Goal: Navigation & Orientation: Locate item on page

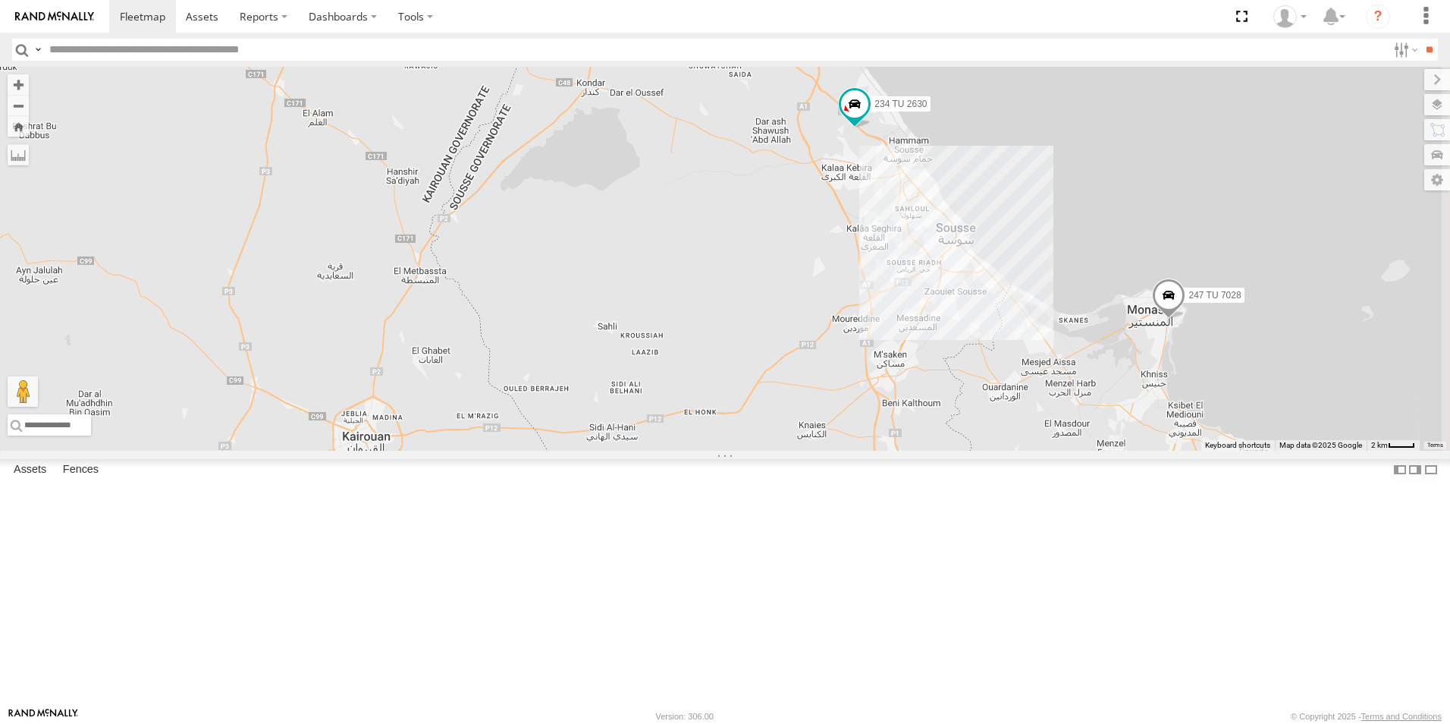
drag, startPoint x: 1028, startPoint y: 378, endPoint x: 420, endPoint y: 738, distance: 706.6
click at [420, 723] on html at bounding box center [725, 362] width 1450 height 724
click at [927, 109] on span "234 TU 2630" at bounding box center [900, 104] width 52 height 11
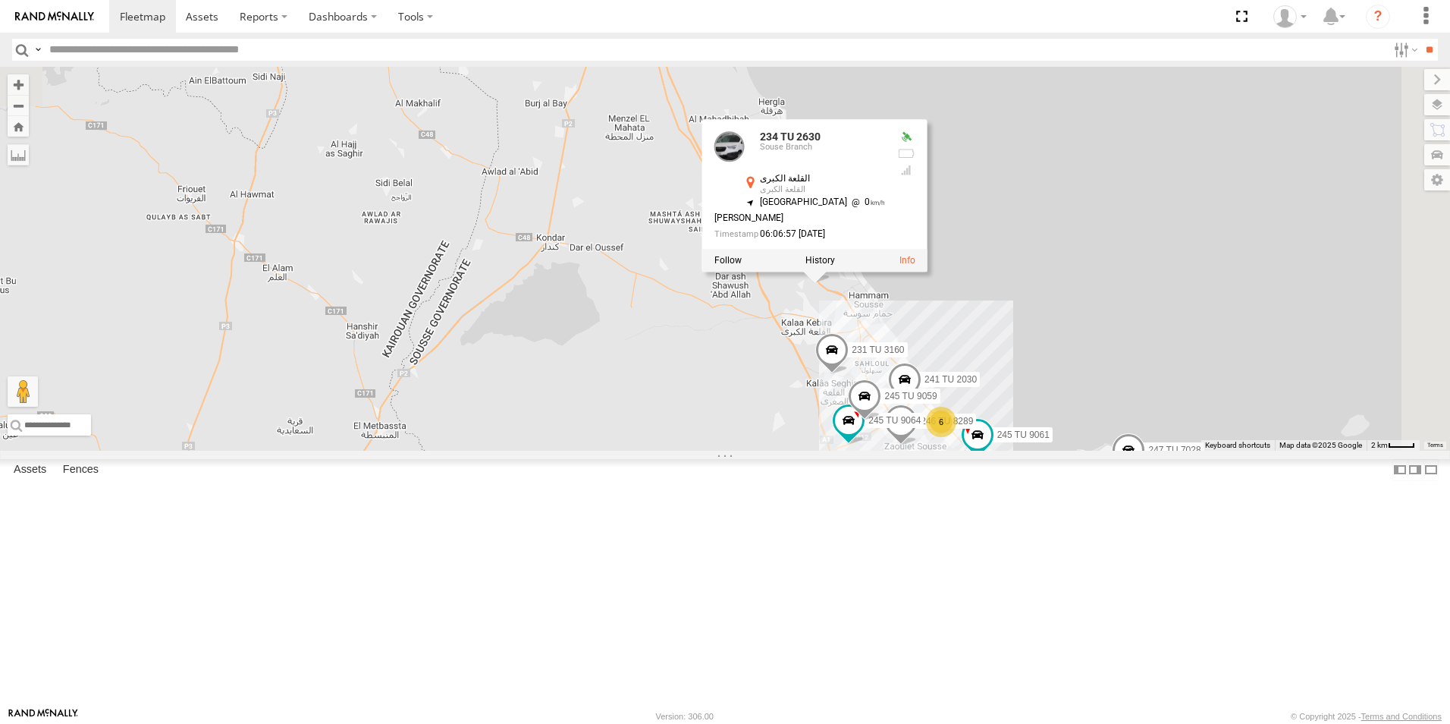
drag, startPoint x: 957, startPoint y: 295, endPoint x: 915, endPoint y: 451, distance: 161.0
click at [915, 451] on div "231 TU 3159 246 TU 8280 245 TU 4329 245 TU 9066 240 TU 779 245 TU 9056 234 TU 2…" at bounding box center [725, 259] width 1450 height 384
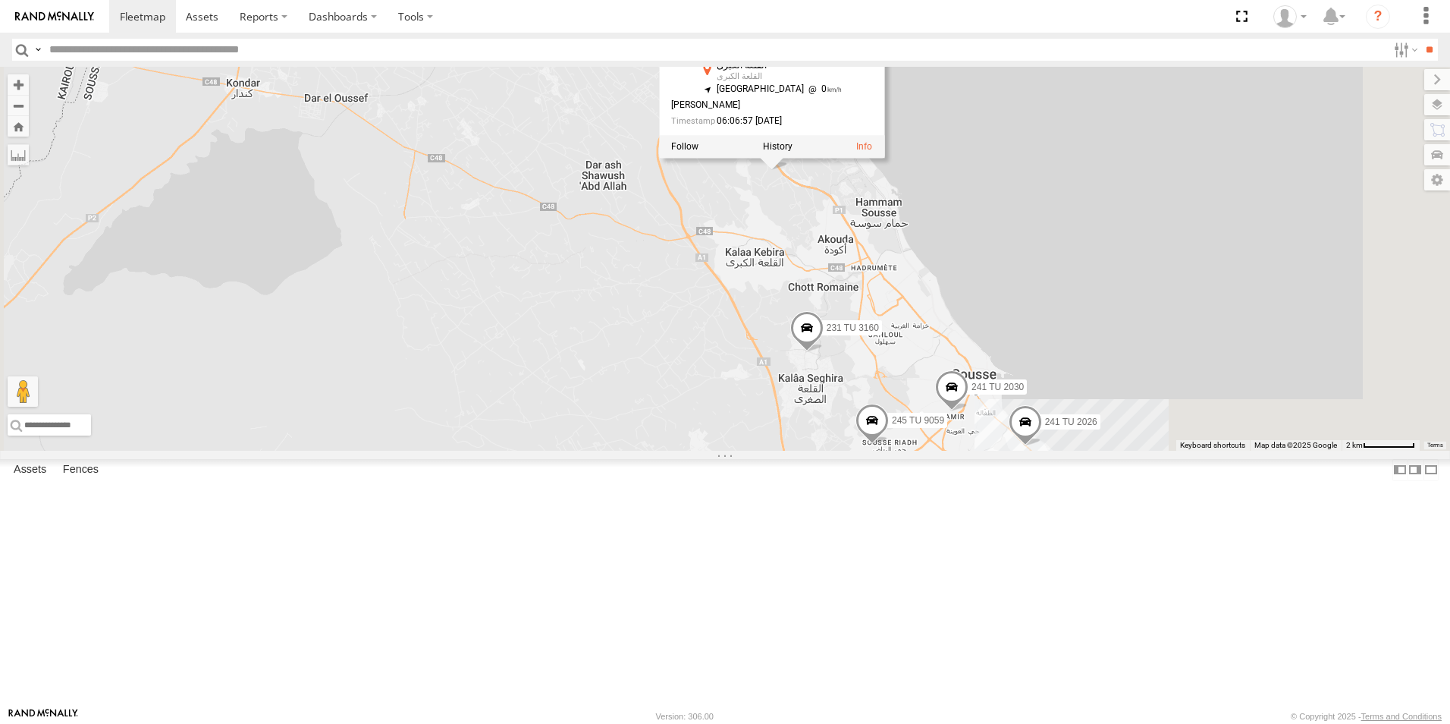
drag, startPoint x: 995, startPoint y: 556, endPoint x: 780, endPoint y: 430, distance: 249.5
click at [779, 434] on div "231 TU 3159 246 TU 8280 245 TU 4329 245 TU 9066 240 TU 779 245 TU 9056 234 TU 2…" at bounding box center [725, 259] width 1450 height 384
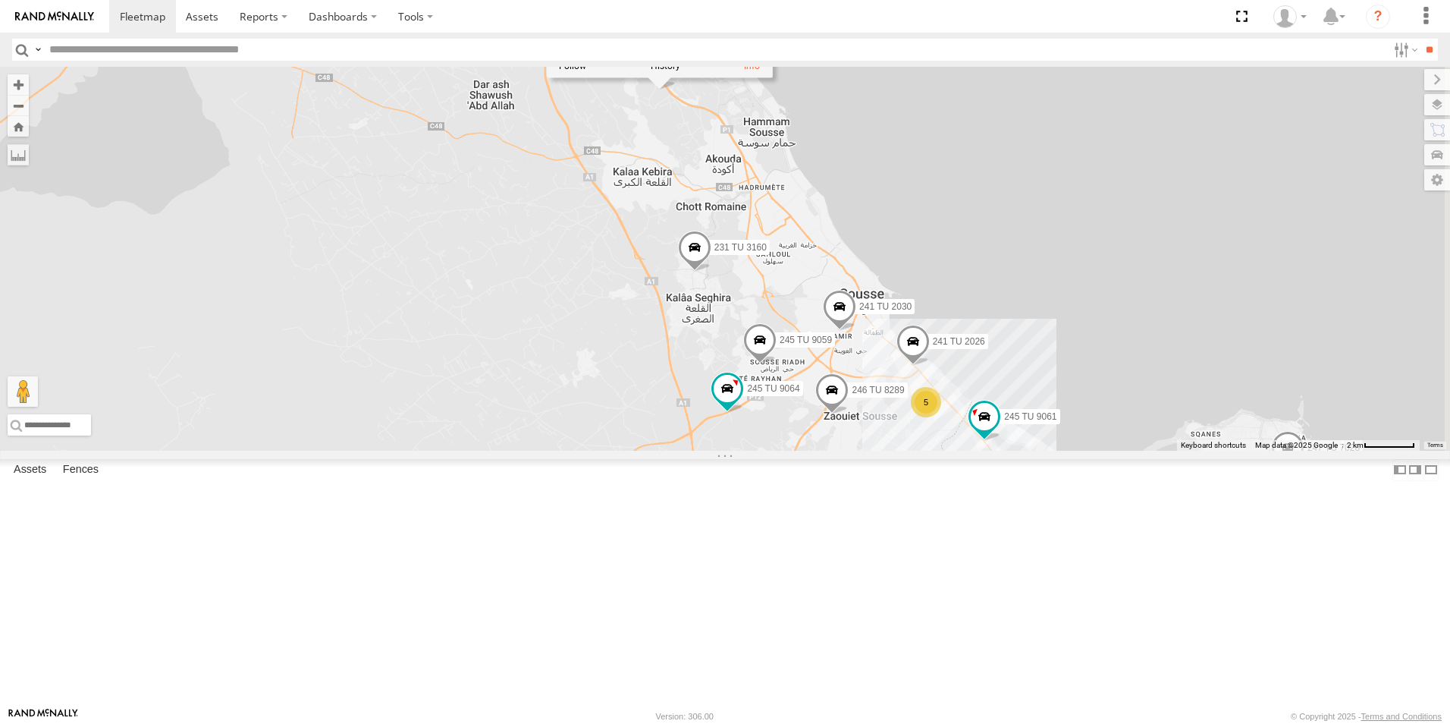
click at [767, 253] on span "231 TU 3160" at bounding box center [740, 247] width 52 height 11
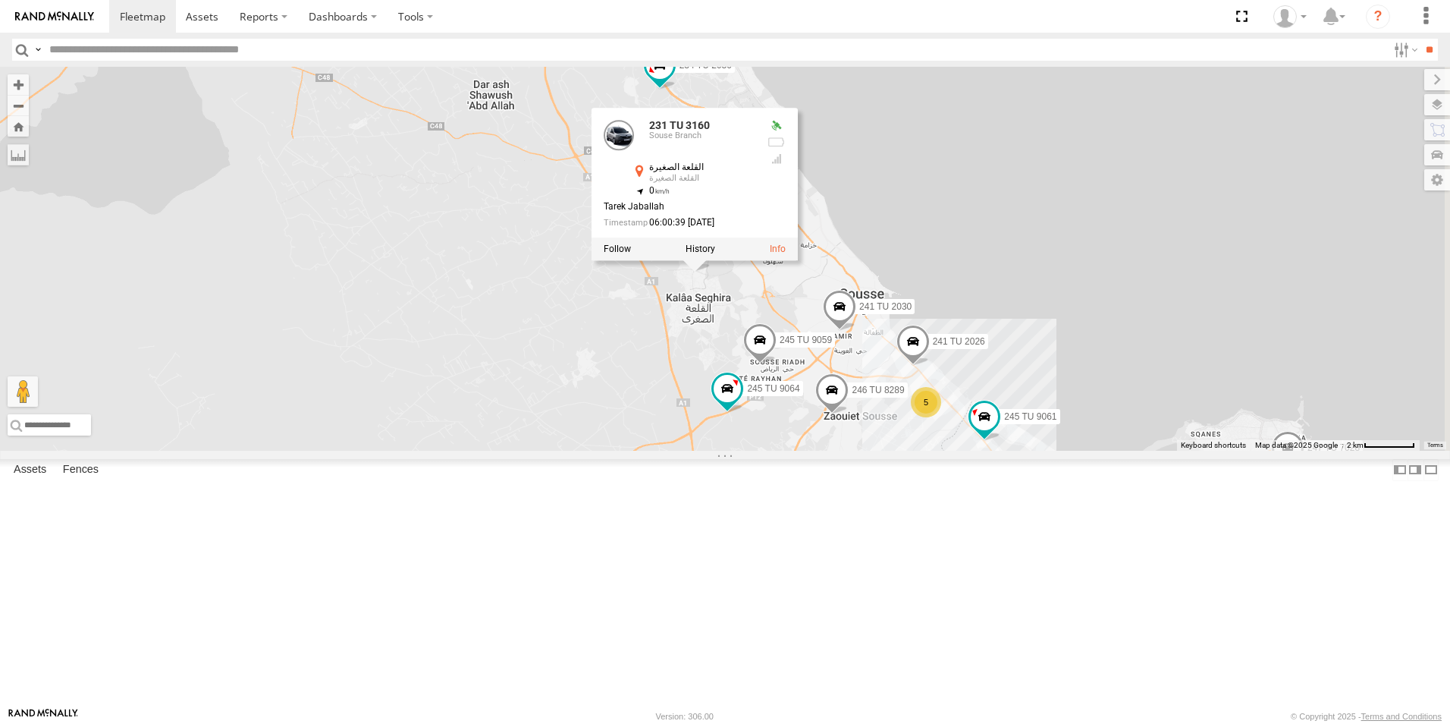
click at [912, 312] on span "241 TU 2030" at bounding box center [885, 307] width 52 height 11
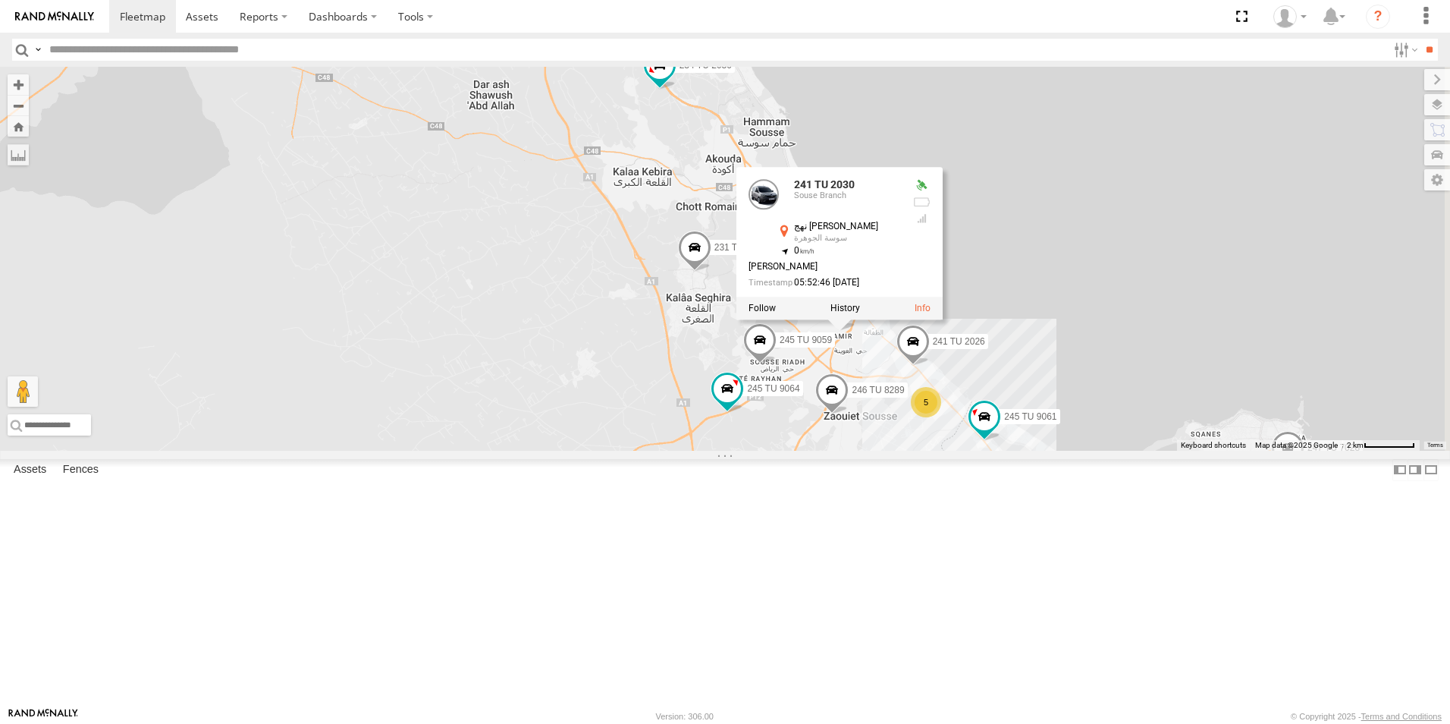
click at [832, 346] on span "245 TU 9059" at bounding box center [806, 340] width 52 height 11
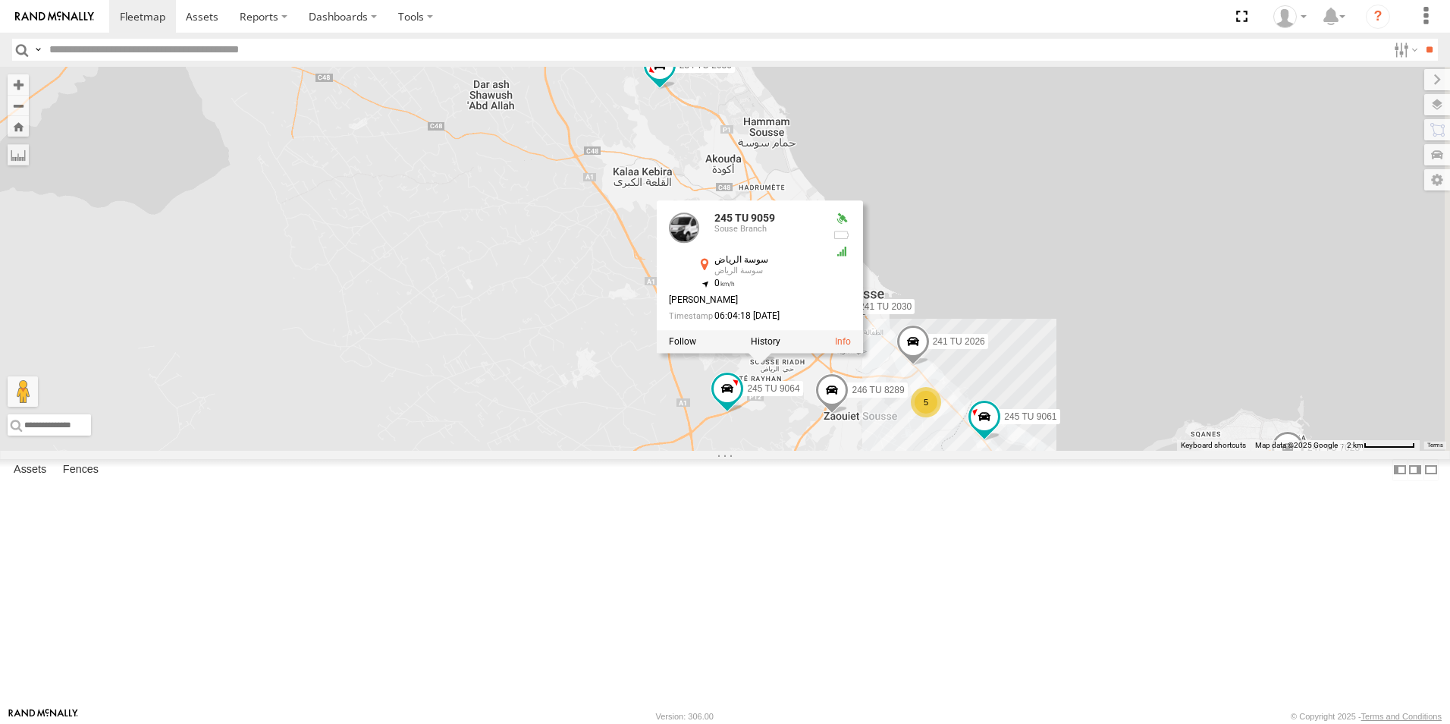
click at [985, 347] on span "241 TU 2026" at bounding box center [959, 342] width 52 height 11
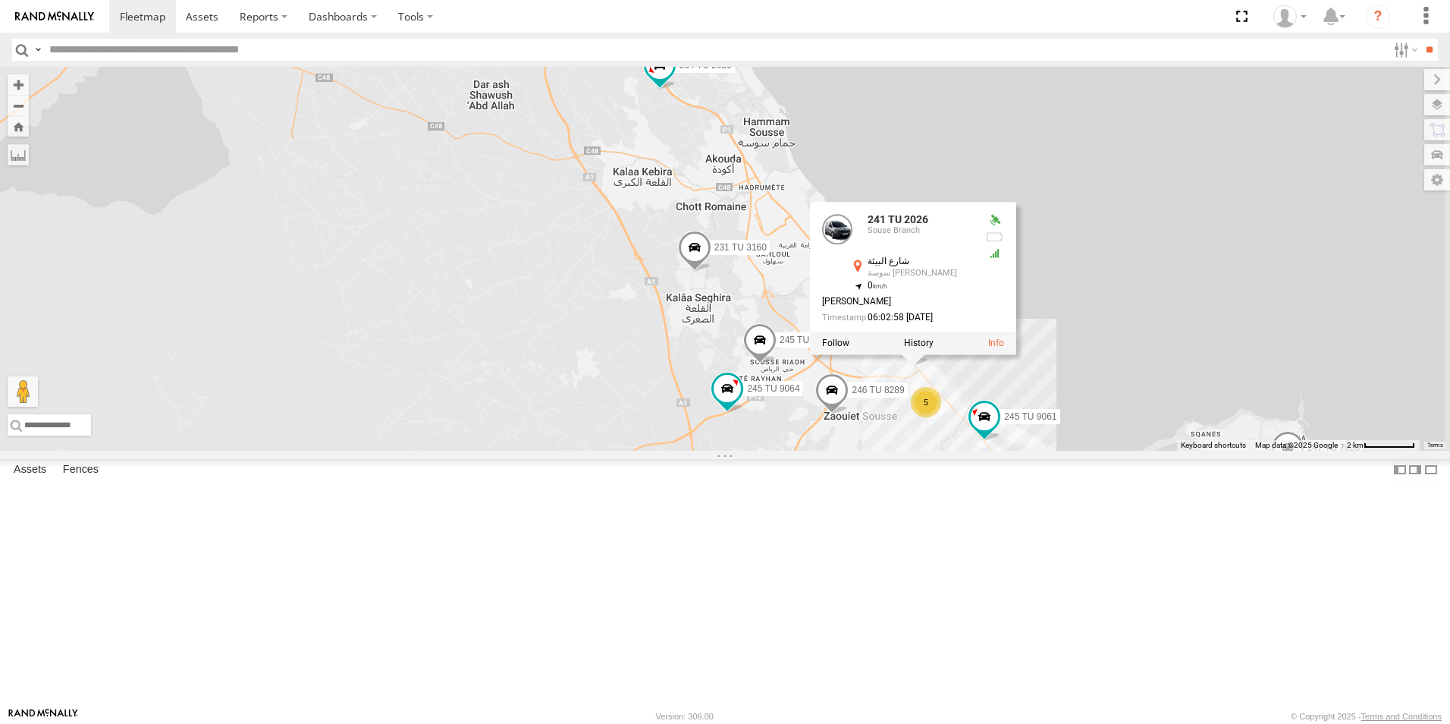
click at [904, 396] on span "246 TU 8289" at bounding box center [878, 390] width 52 height 11
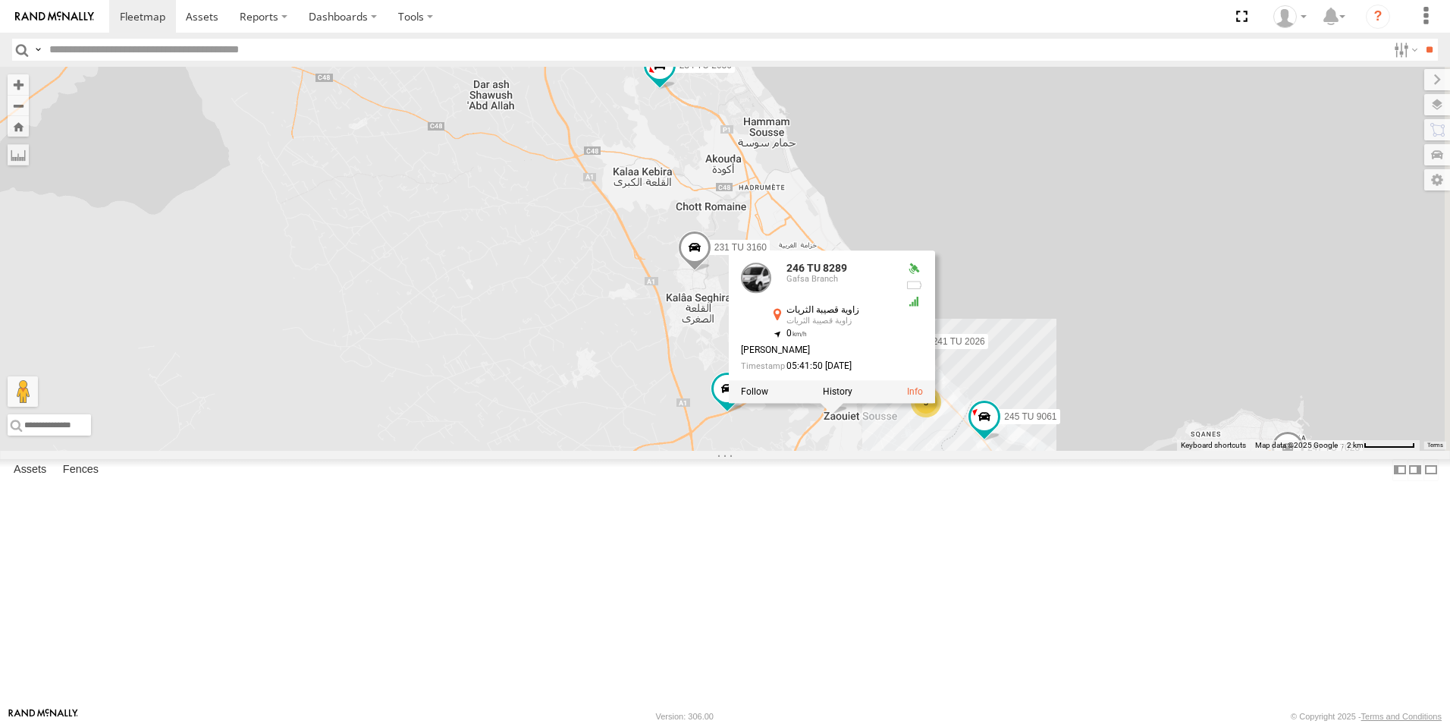
click at [920, 451] on div "231 TU 3159 246 TU 8280 245 TU 4329 245 TU 9066 240 TU 779 245 TU 9056 234 TU 2…" at bounding box center [725, 259] width 1450 height 384
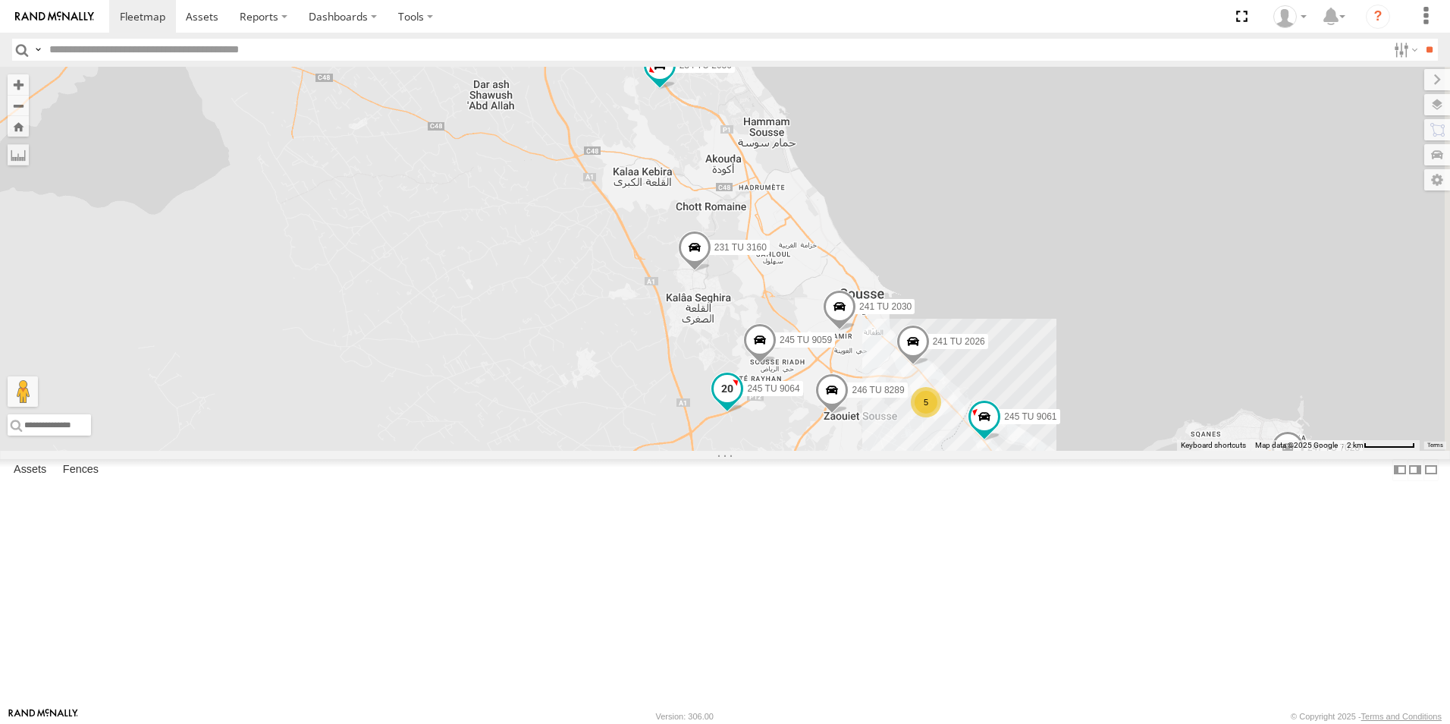
click at [799, 394] on span "245 TU 9064" at bounding box center [773, 388] width 52 height 11
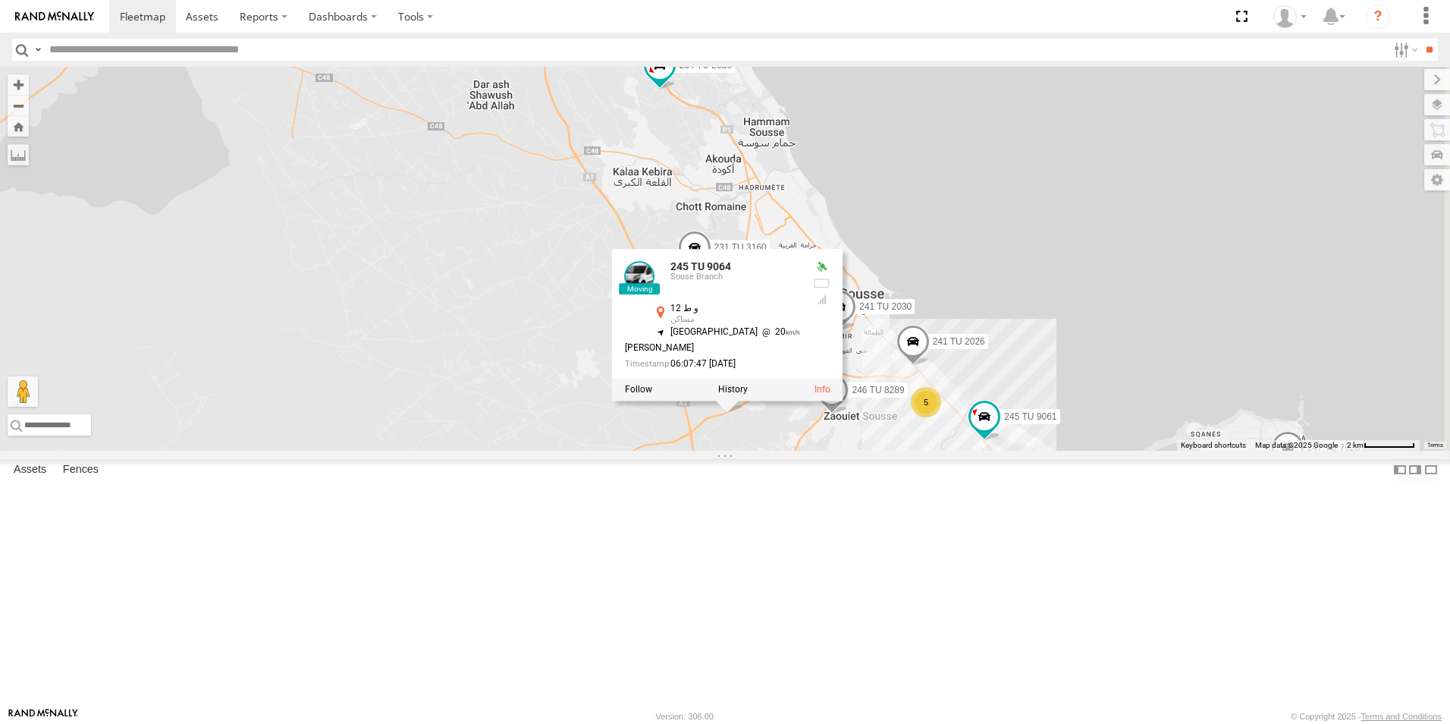
click at [721, 451] on div "231 TU 3159 246 TU 8280 245 TU 4329 245 TU 9066 240 TU 779 245 TU 9056 234 TU 2…" at bounding box center [725, 259] width 1450 height 384
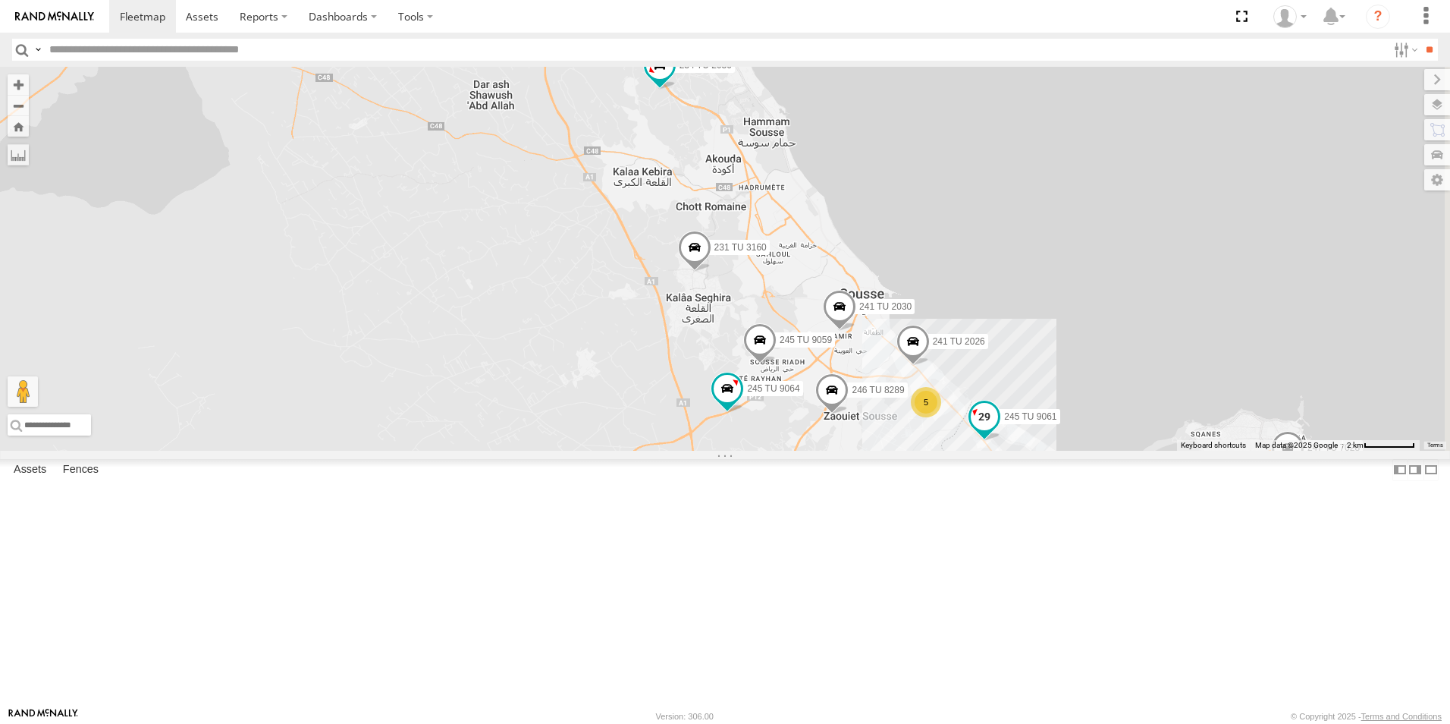
click at [1056, 422] on span "245 TU 9061" at bounding box center [1030, 417] width 52 height 11
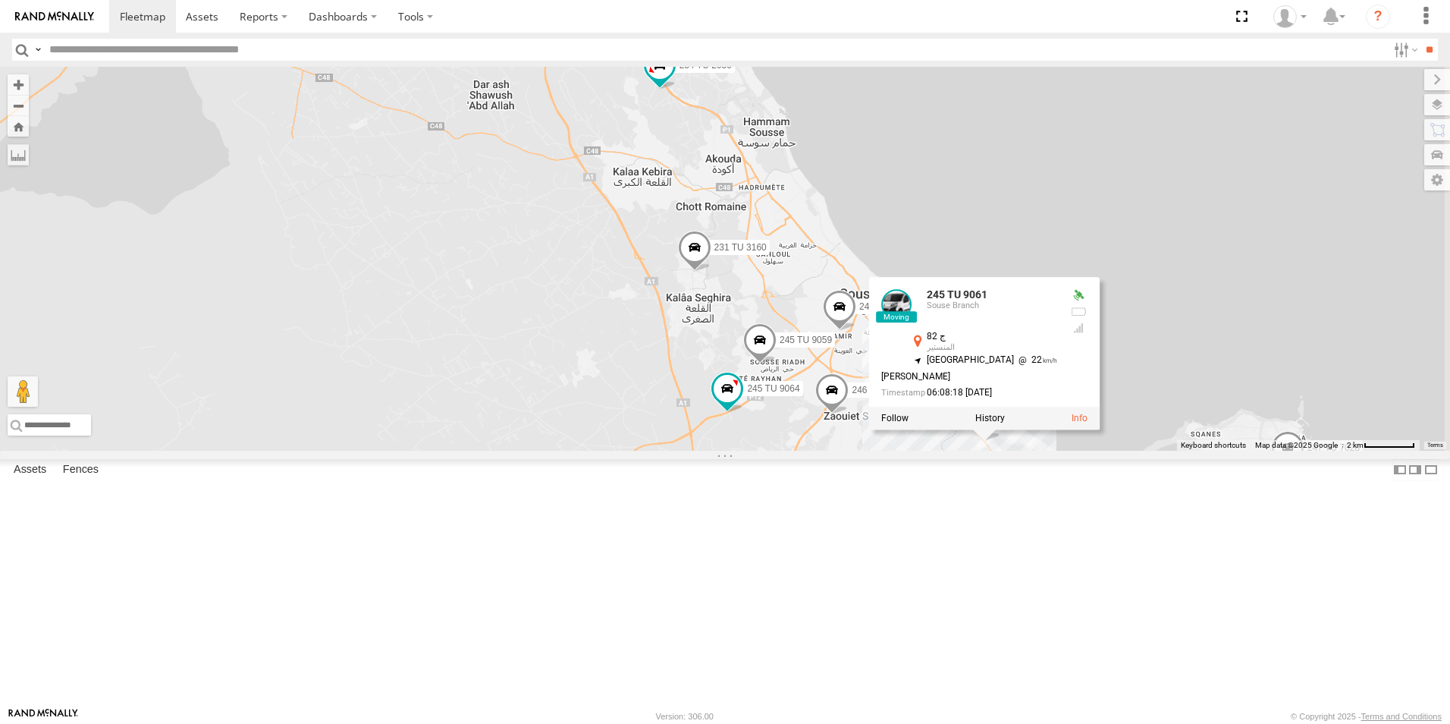
click at [678, 425] on div "231 TU 3159 246 TU 8280 245 TU 4329 245 TU 9066 240 TU 779 245 TU 9056 234 TU 2…" at bounding box center [725, 259] width 1450 height 384
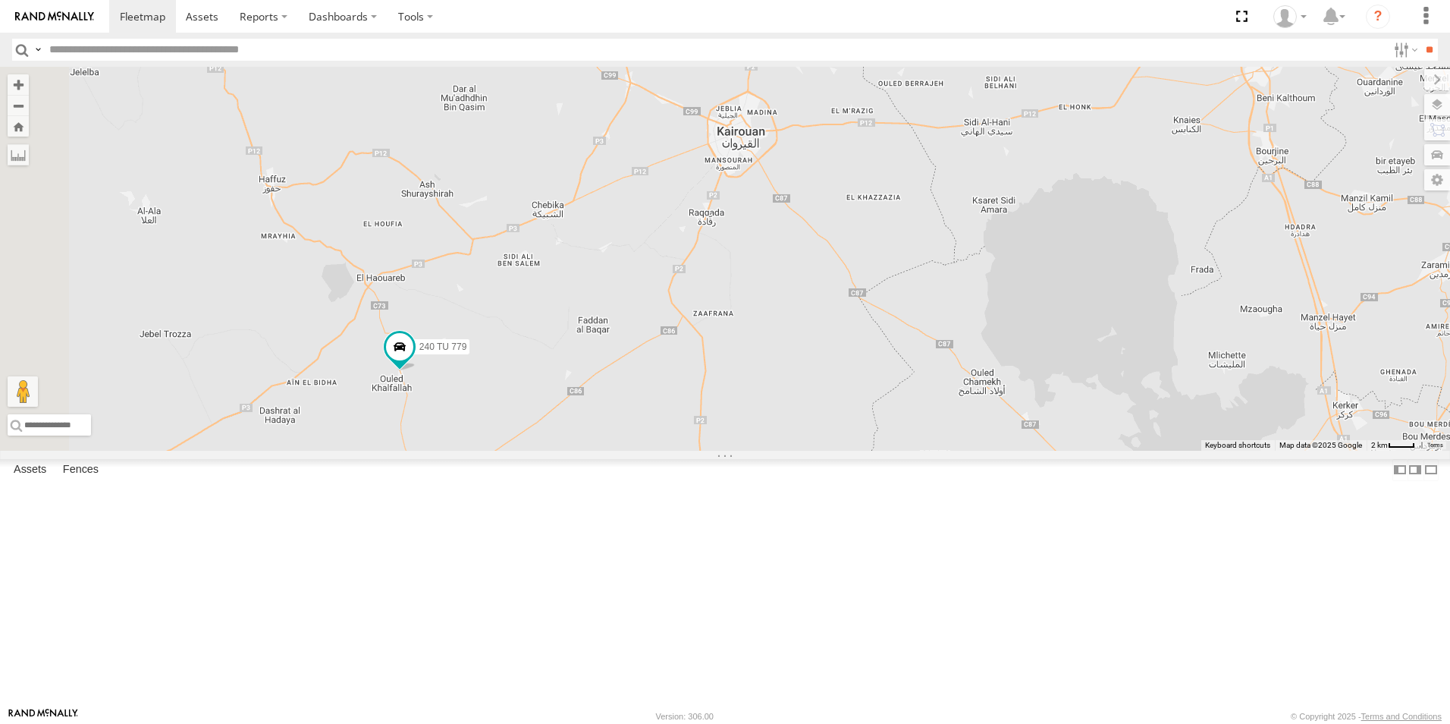
drag, startPoint x: 566, startPoint y: 525, endPoint x: 791, endPoint y: 427, distance: 245.6
click at [791, 427] on div "234 TU 2630 247 TU 7028 240 TU 779 245 TU 4329 241 TU 2030 9 246 TU 8289 245 TU…" at bounding box center [725, 259] width 1450 height 384
click at [467, 352] on span "240 TU 779" at bounding box center [443, 346] width 48 height 11
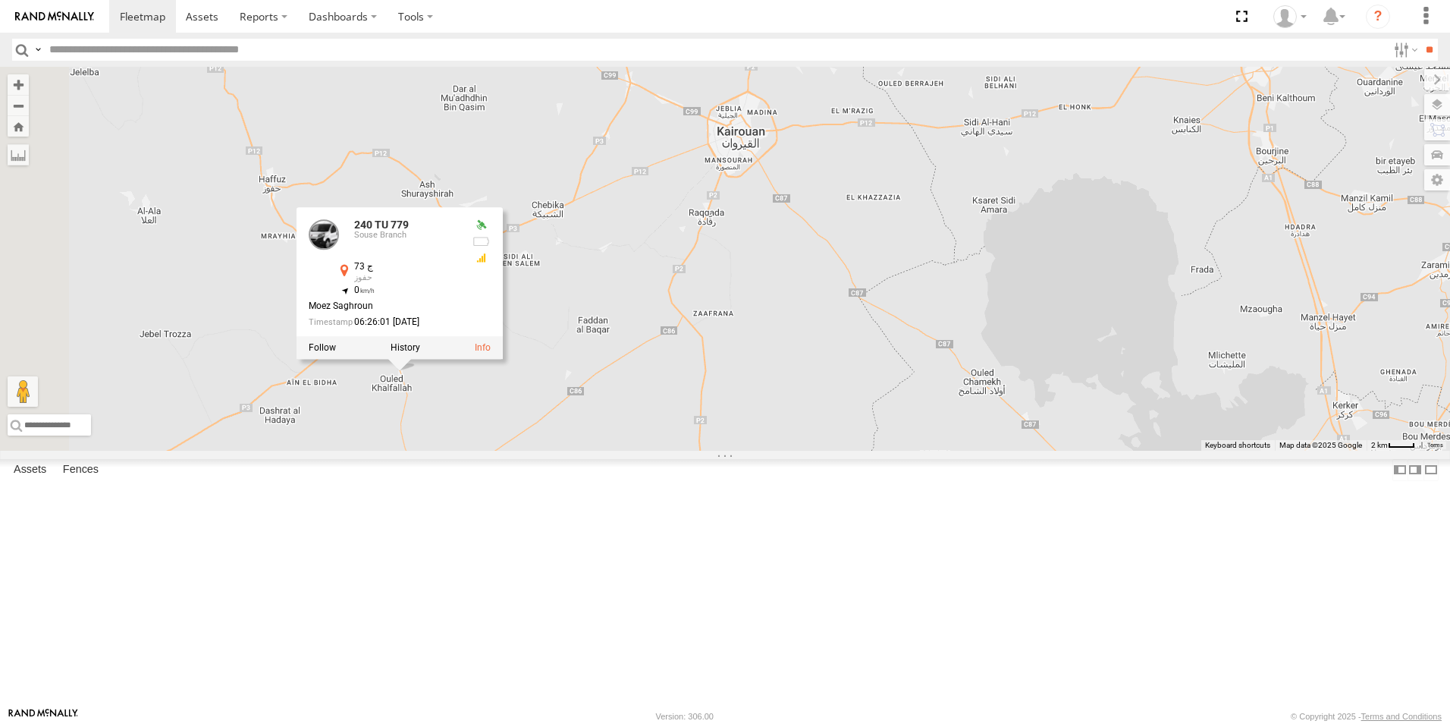
click at [771, 438] on div "234 TU 2630 247 TU 7028 240 TU 779 245 TU 4329 241 TU 2030 9 246 TU 8289 245 TU…" at bounding box center [725, 259] width 1450 height 384
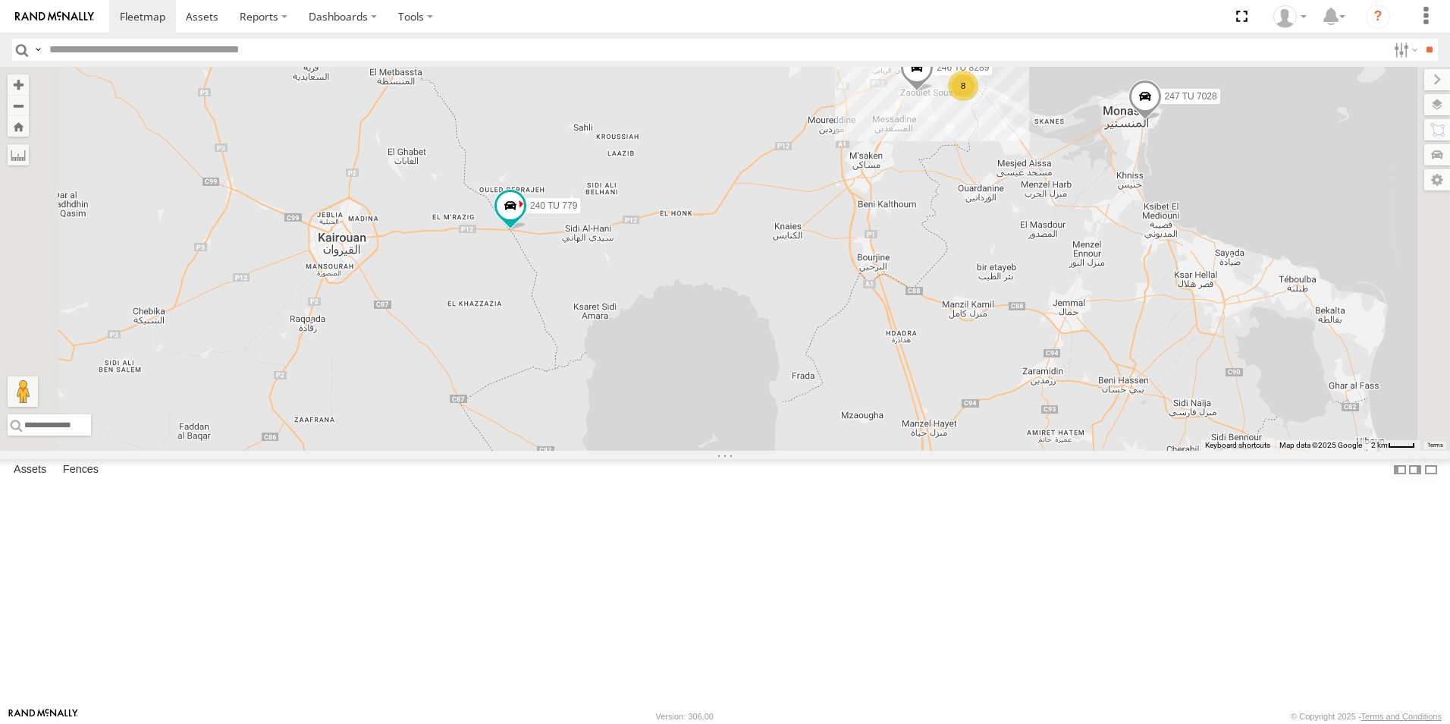
drag, startPoint x: 1023, startPoint y: 334, endPoint x: 893, endPoint y: 366, distance: 133.5
click at [893, 366] on div "247 TU 7028 240 TU 779 245 TU 9061 245 TU 9067 247 TU 9974 2 8 246 TU 8289 245 …" at bounding box center [725, 259] width 1450 height 384
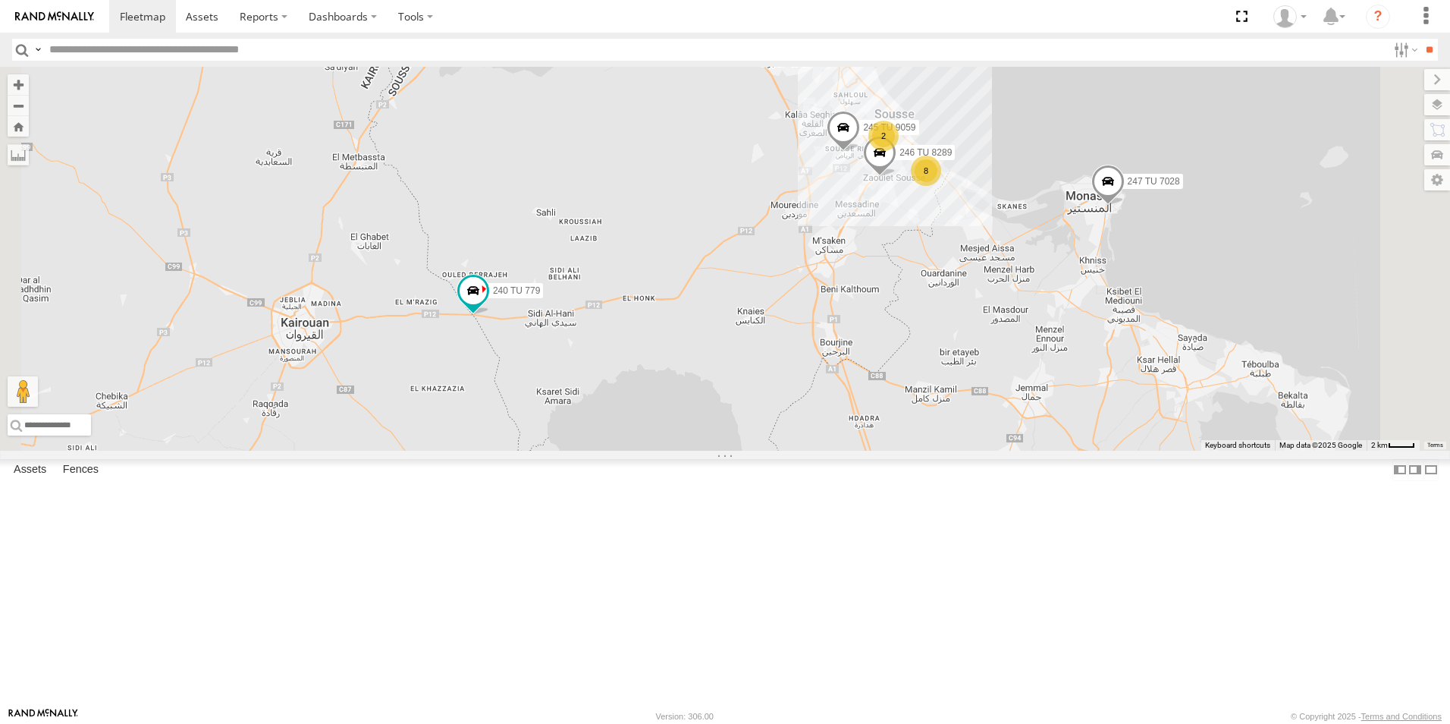
drag, startPoint x: 1019, startPoint y: 275, endPoint x: 980, endPoint y: 369, distance: 101.3
click at [980, 369] on div "247 TU 7028 240 TU 779 245 TU 9061 245 TU 9067 247 TU 9974 2 8 246 TU 8289 245 …" at bounding box center [725, 259] width 1450 height 384
click at [858, 29] on span "245 TU 9061" at bounding box center [831, 23] width 52 height 11
click at [915, 133] on span "245 TU 9059" at bounding box center [889, 128] width 52 height 11
click at [911, 306] on div "247 TU 7028 240 TU 779 245 TU 9061 245 TU 9067 247 TU 9974 2 8 246 TU 8289 245 …" at bounding box center [725, 259] width 1450 height 384
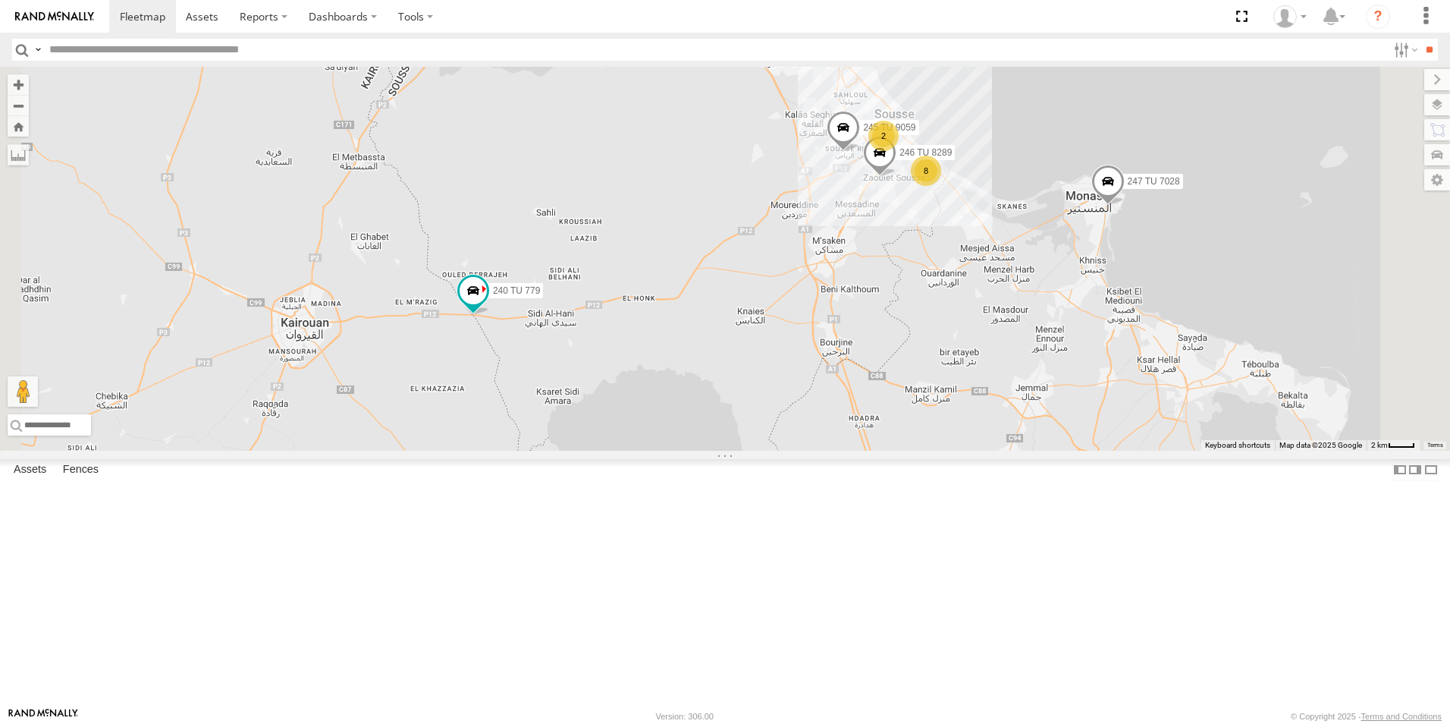
click at [952, 159] on span "246 TU 8289" at bounding box center [925, 153] width 52 height 11
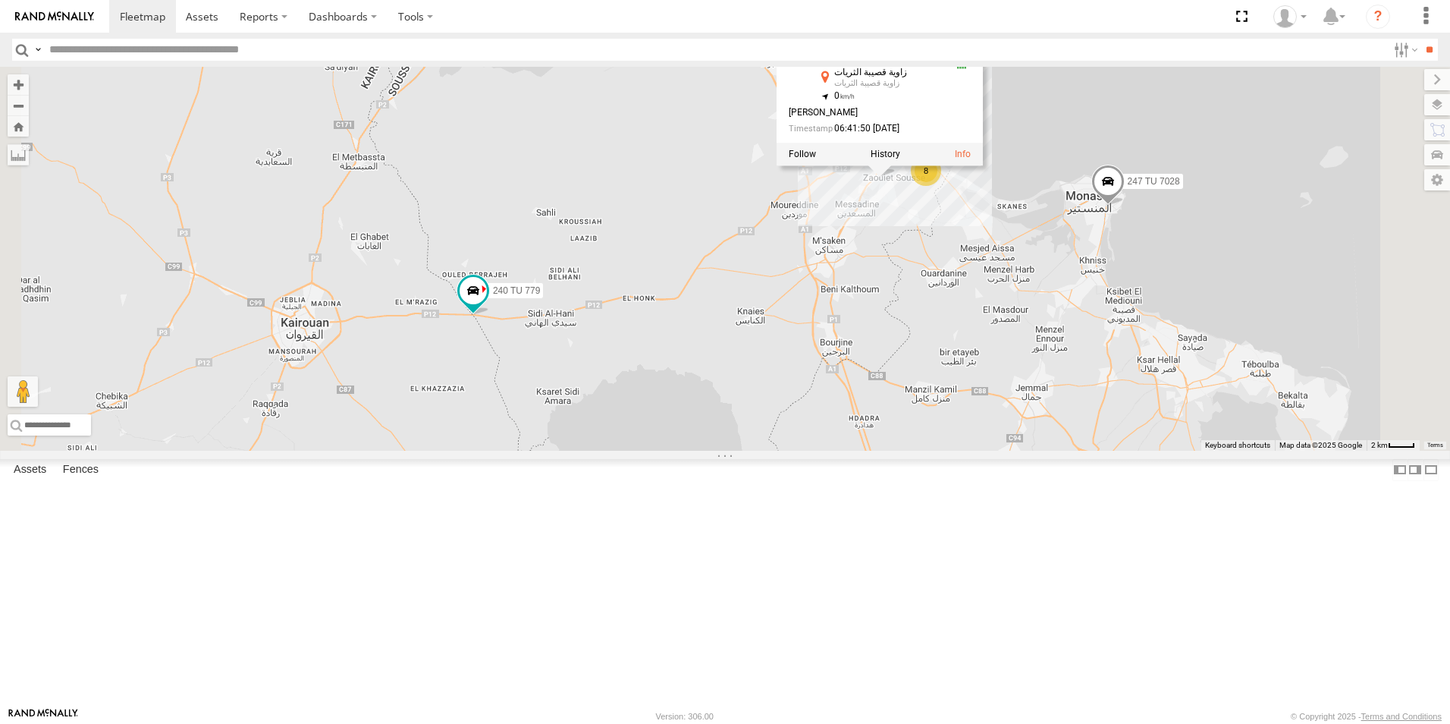
click at [969, 338] on div "247 TU 7028 240 TU 779 245 TU 9061 245 TU 9067 247 TU 9974 2 8 246 TU 8289 245 …" at bounding box center [725, 259] width 1450 height 384
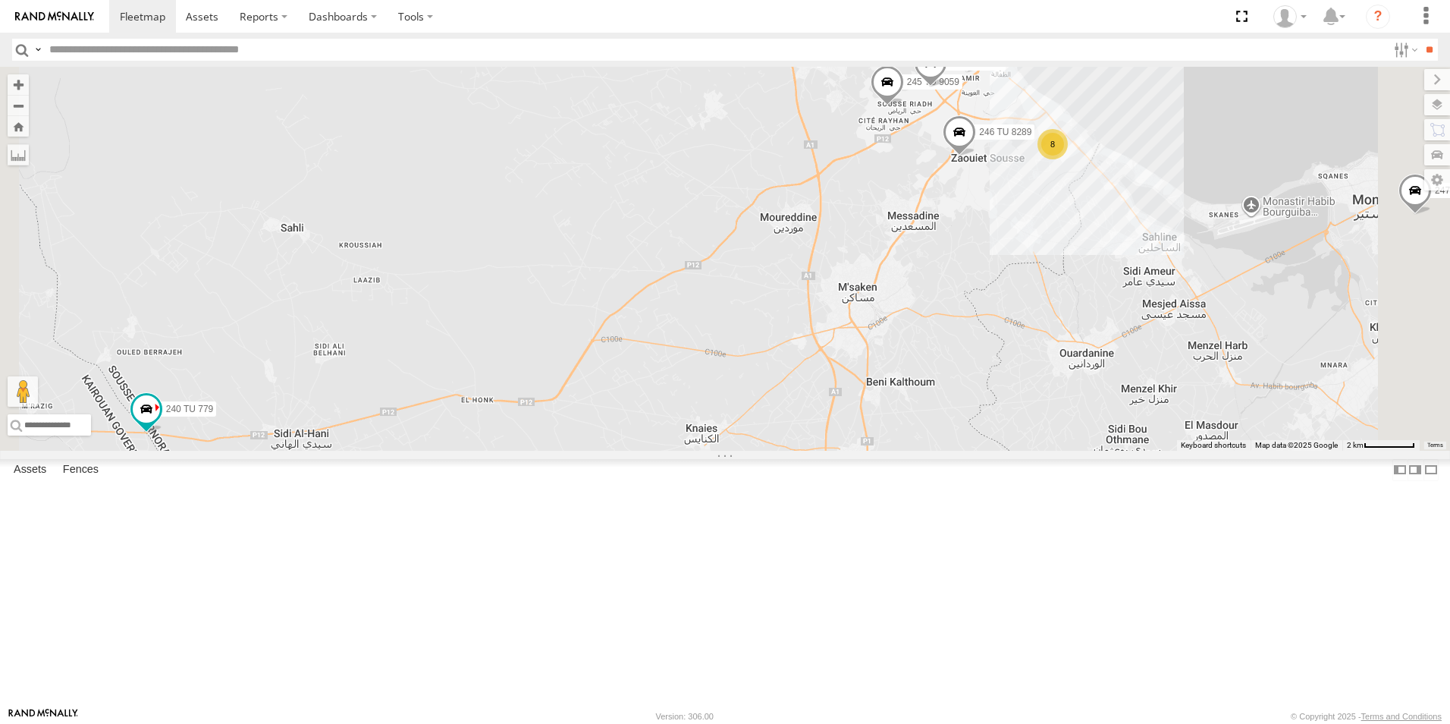
click at [1006, 71] on label "241 TU 2026" at bounding box center [972, 62] width 68 height 15
click at [1044, 233] on div "247 TU 7028 240 TU 779 245 TU 9061 245 TU 9067 247 TU 9974 246 TU 8289 245 TU 9…" at bounding box center [725, 259] width 1450 height 384
click at [1039, 54] on span "241 TU 2030" at bounding box center [1013, 48] width 52 height 11
click at [1034, 277] on div "247 TU 7028 240 TU 779 245 TU 9061 245 TU 9067 247 TU 9974 246 TU 8289 245 TU 9…" at bounding box center [725, 259] width 1450 height 384
click at [959, 88] on span "245 TU 9059" at bounding box center [933, 82] width 52 height 11
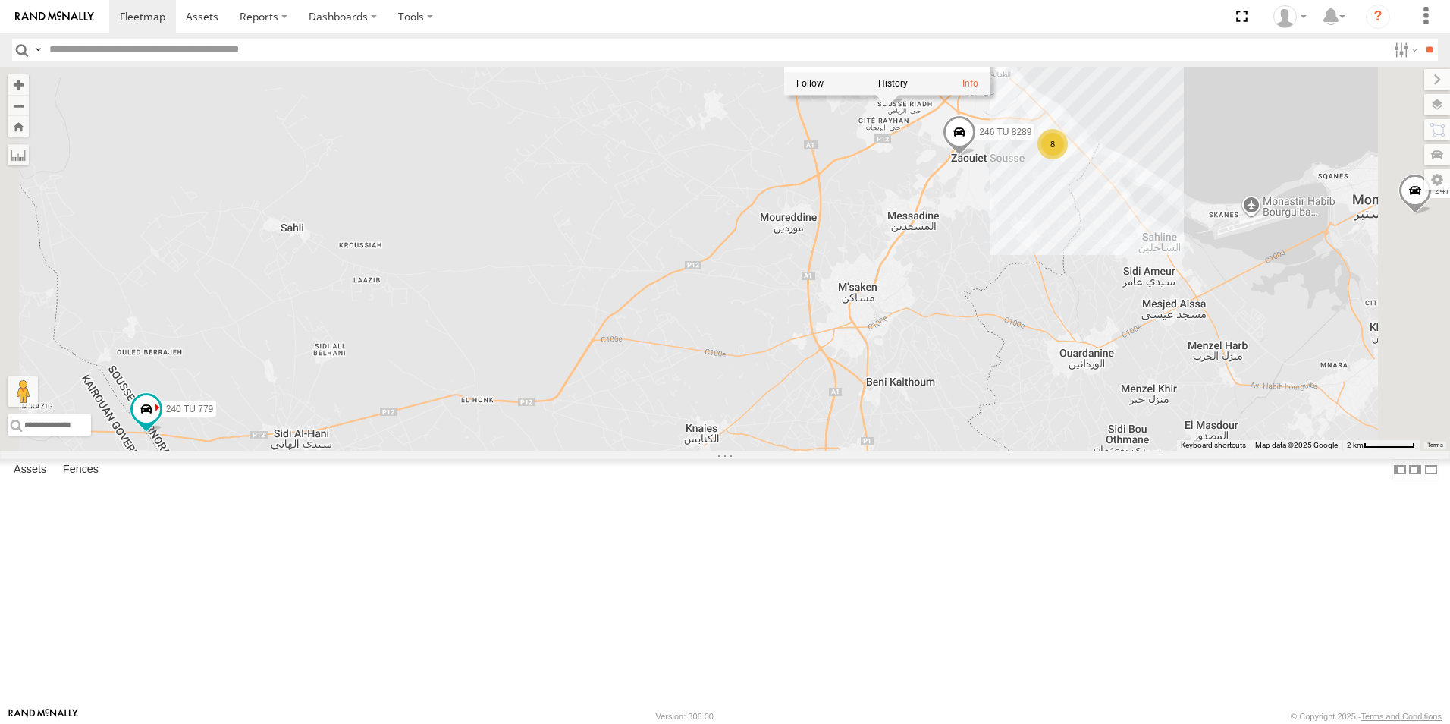
click at [1008, 262] on div "247 TU 7028 240 TU 779 245 TU 9061 245 TU 9067 247 TU 9974 246 TU 8289 245 TU 9…" at bounding box center [725, 259] width 1450 height 384
click at [1031, 138] on span "246 TU 8289" at bounding box center [1005, 132] width 52 height 11
click at [1051, 326] on div "247 TU 7028 240 TU 779 245 TU 9061 245 TU 9067 247 TU 9974 246 TU 8289 245 TU 9…" at bounding box center [725, 259] width 1450 height 384
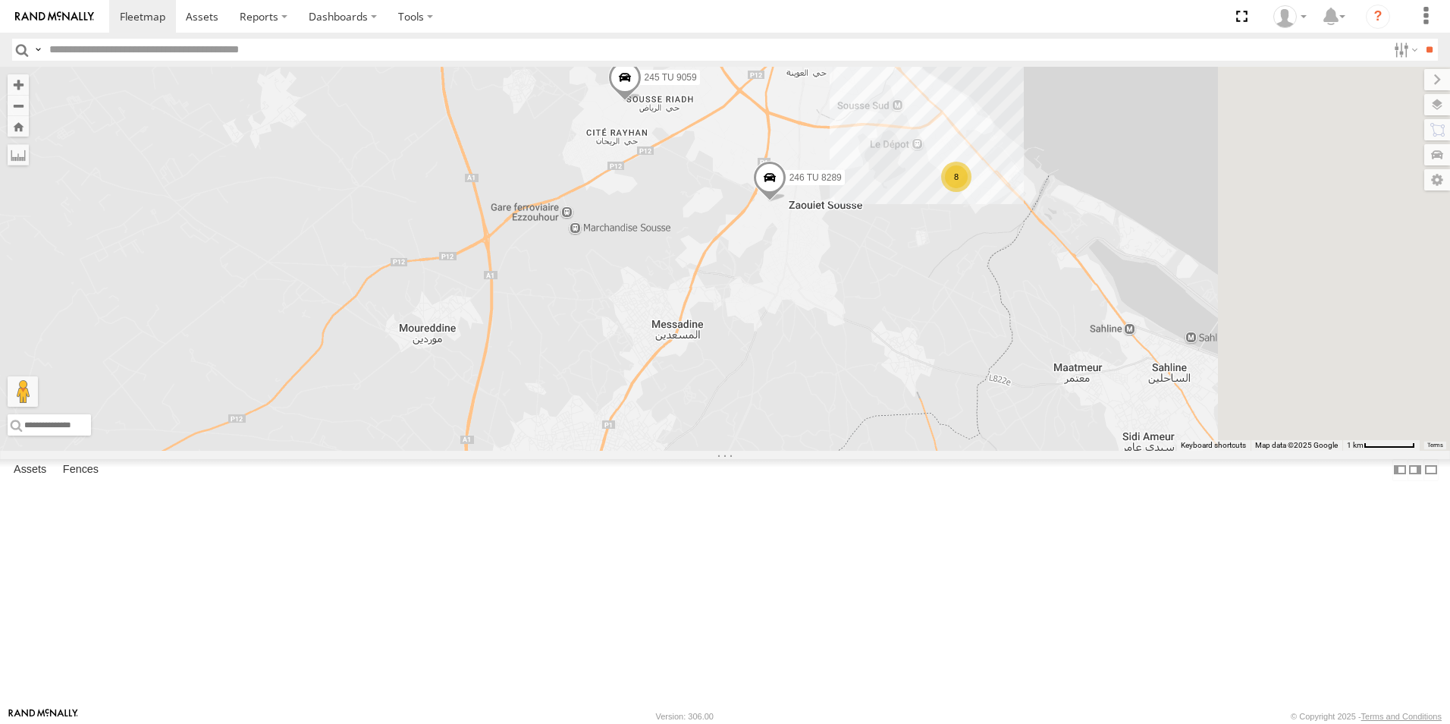
drag, startPoint x: 1210, startPoint y: 303, endPoint x: 953, endPoint y: 391, distance: 272.7
click at [953, 391] on div "247 TU 7028 240 TU 779 245 TU 9061 245 TU 9067 247 TU 9974 246 TU 8289 245 TU 9…" at bounding box center [725, 259] width 1450 height 384
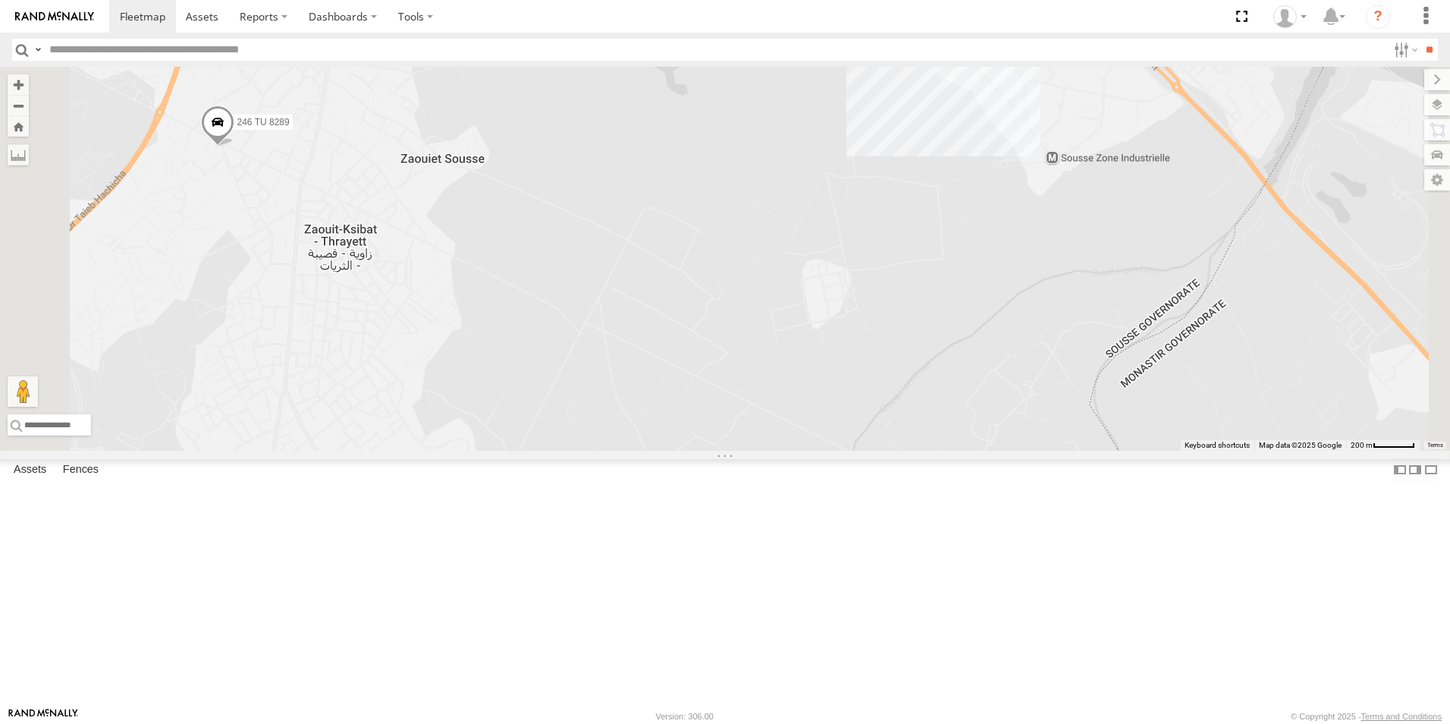
drag, startPoint x: 1126, startPoint y: 292, endPoint x: 1050, endPoint y: 448, distance: 173.3
click at [1050, 448] on div "247 TU 7028 240 TU 779 245 TU 9061 245 TU 9067 247 TU 9974 246 TU 8289 245 TU 9…" at bounding box center [725, 259] width 1450 height 384
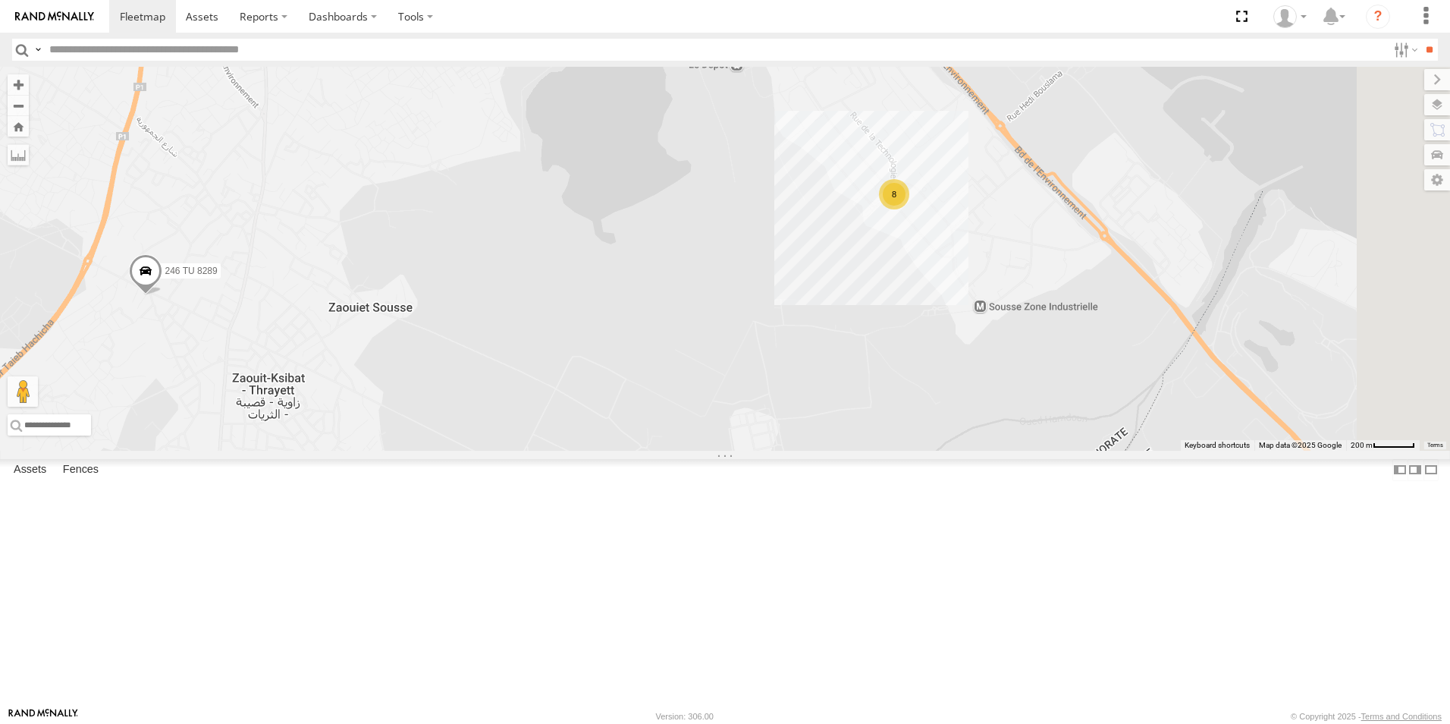
click at [909, 209] on div "8" at bounding box center [894, 194] width 30 height 30
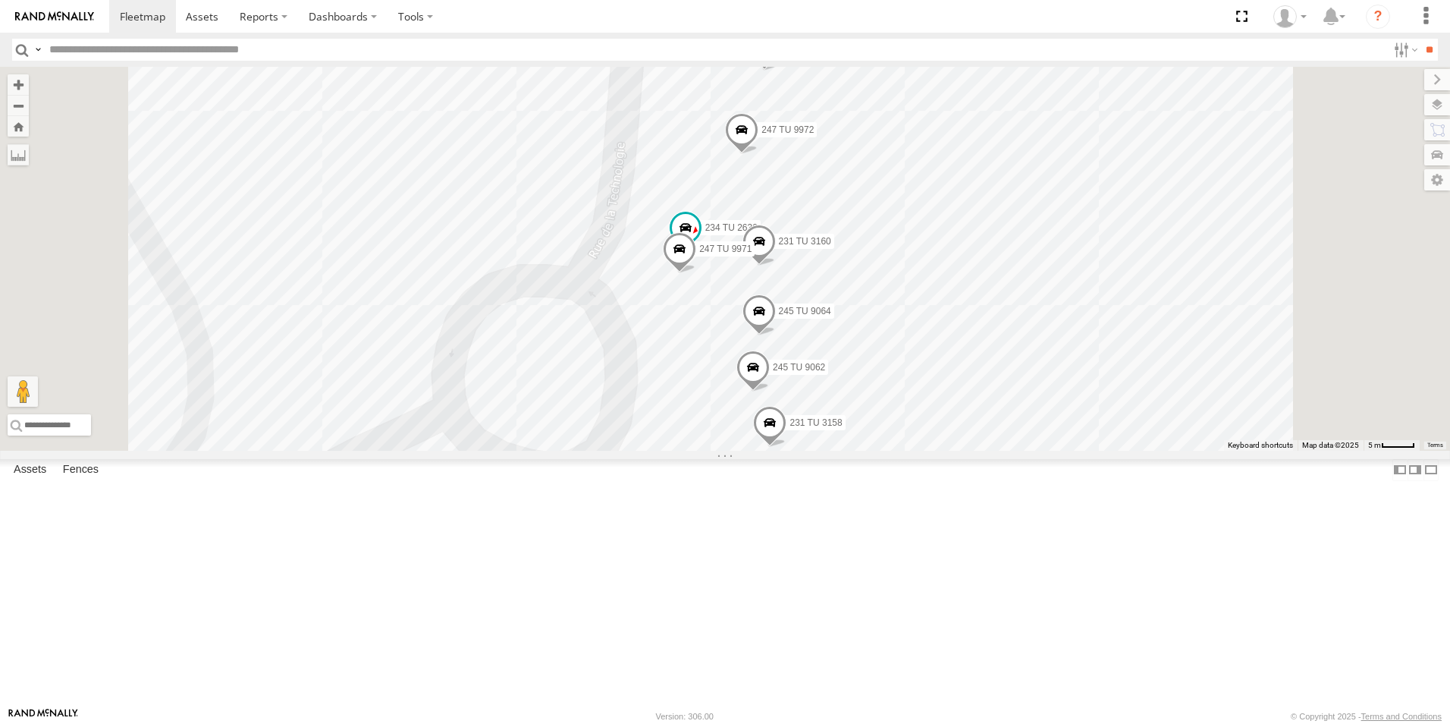
click at [840, 54] on label "245 TU 9060" at bounding box center [806, 46] width 68 height 15
click at [814, 136] on span "247 TU 9972" at bounding box center [787, 130] width 52 height 11
click at [758, 233] on span "234 TU 2630" at bounding box center [731, 227] width 52 height 11
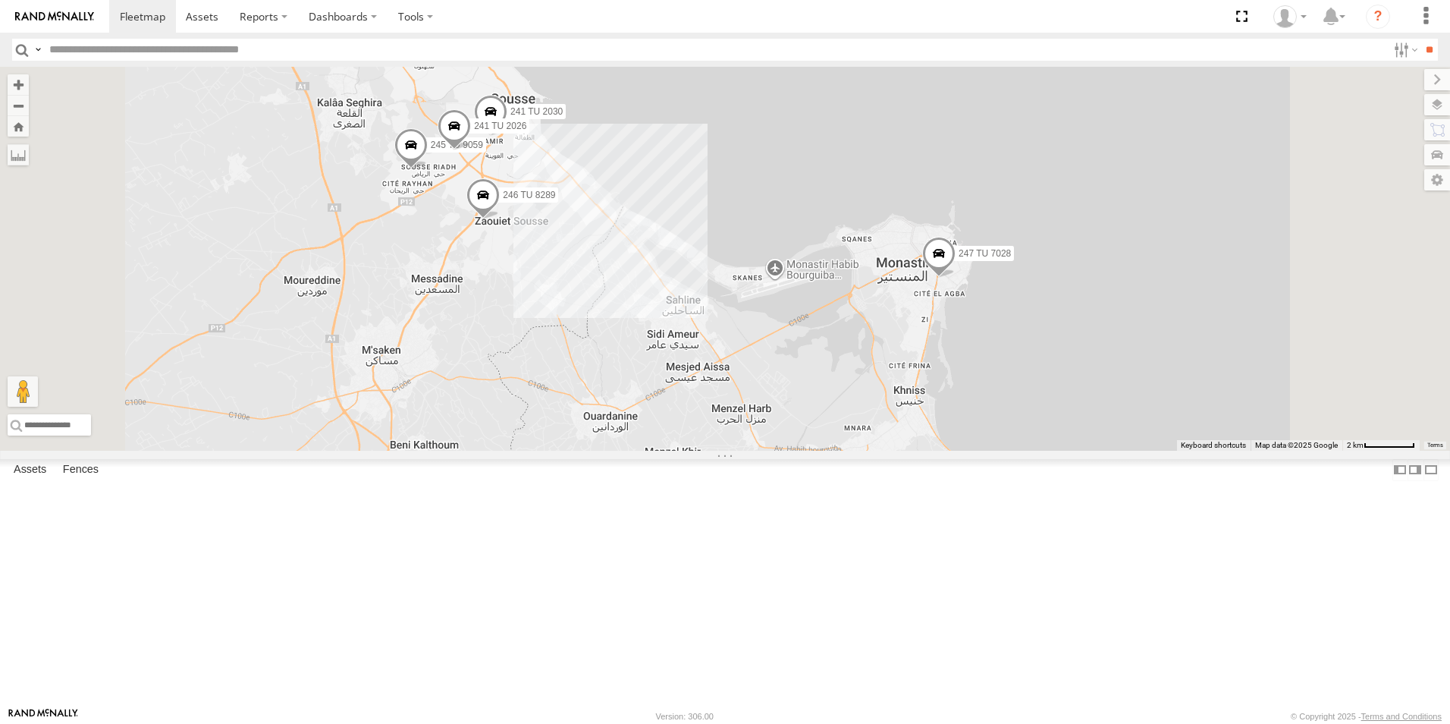
click at [758, 377] on div "247 TU 7028 240 TU 779 245 TU 9061 245 TU 9067 247 TU 9974 246 TU 8289 245 TU 9…" at bounding box center [725, 259] width 1450 height 384
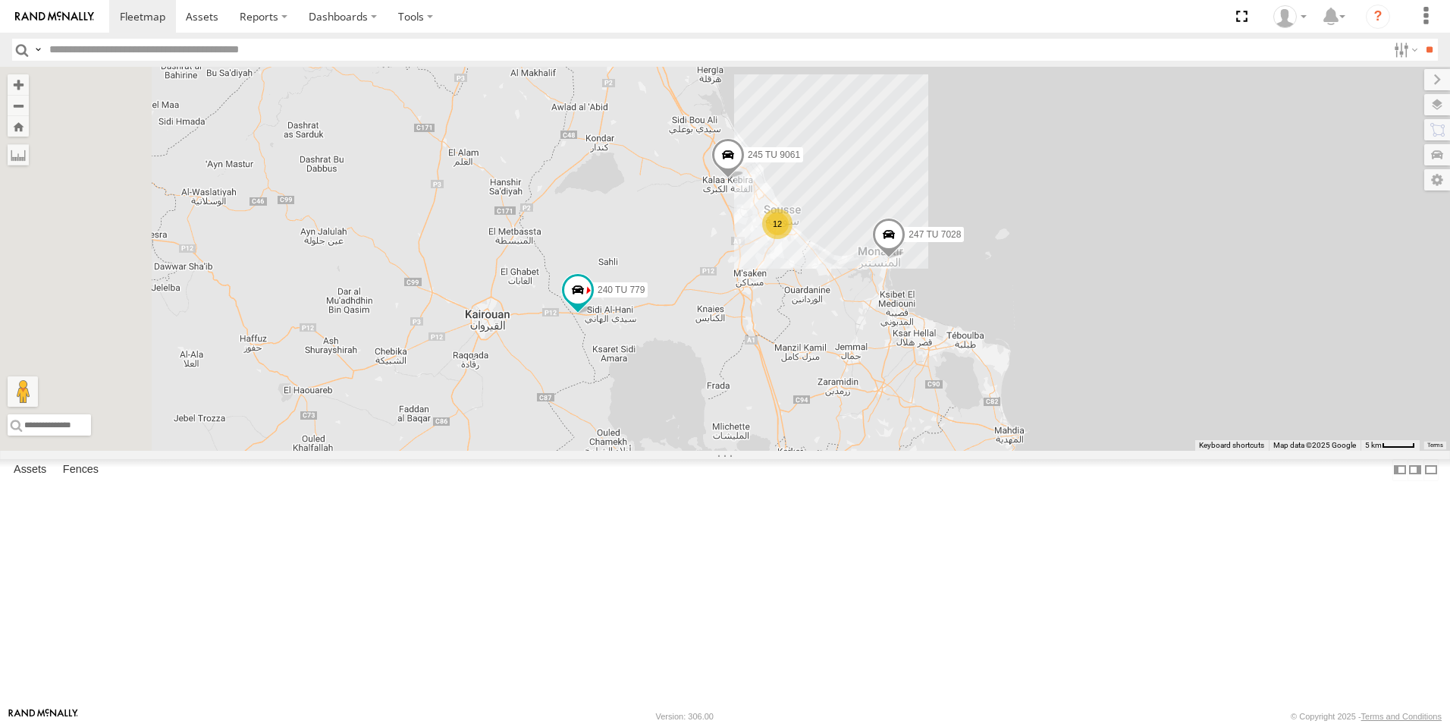
drag, startPoint x: 687, startPoint y: 393, endPoint x: 966, endPoint y: 385, distance: 279.2
click at [966, 385] on div "247 TU 7028 240 TU 779 245 TU 9061 245 TU 9067 247 TU 9974 12" at bounding box center [725, 259] width 1450 height 384
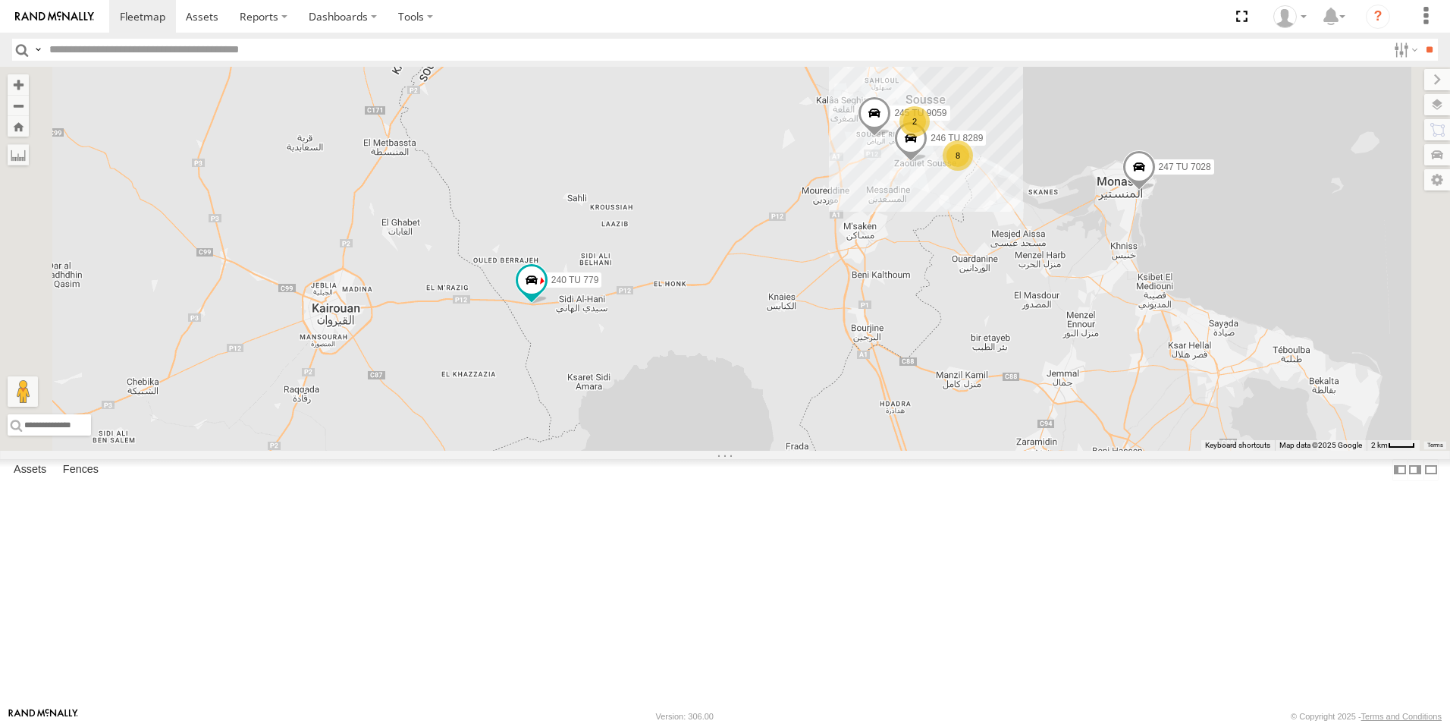
drag, startPoint x: 844, startPoint y: 437, endPoint x: 847, endPoint y: 257, distance: 179.8
click at [842, 272] on div "247 TU 7028 240 TU 779 245 TU 9061 245 TU 9067 247 TU 9974 2 8 246 TU 8289 245 …" at bounding box center [725, 259] width 1450 height 384
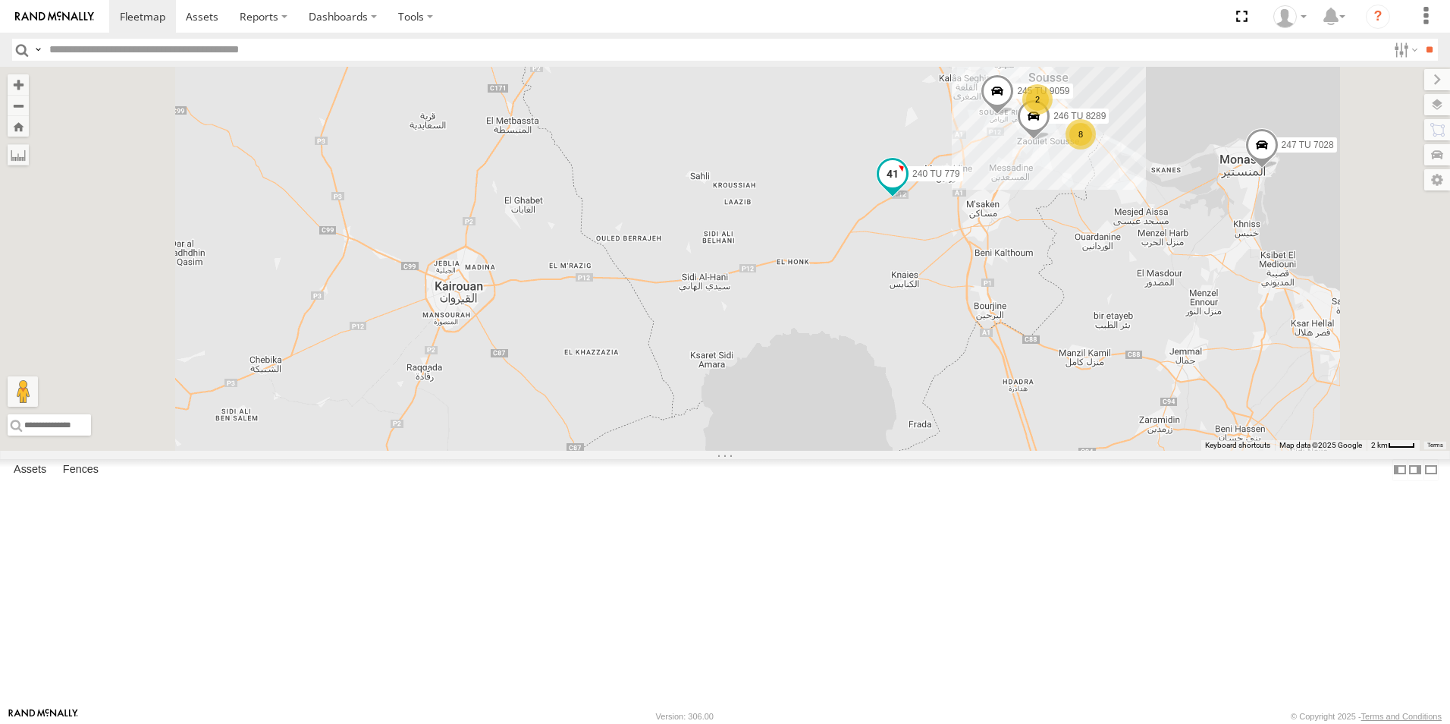
click at [960, 179] on span "240 TU 779" at bounding box center [936, 173] width 48 height 11
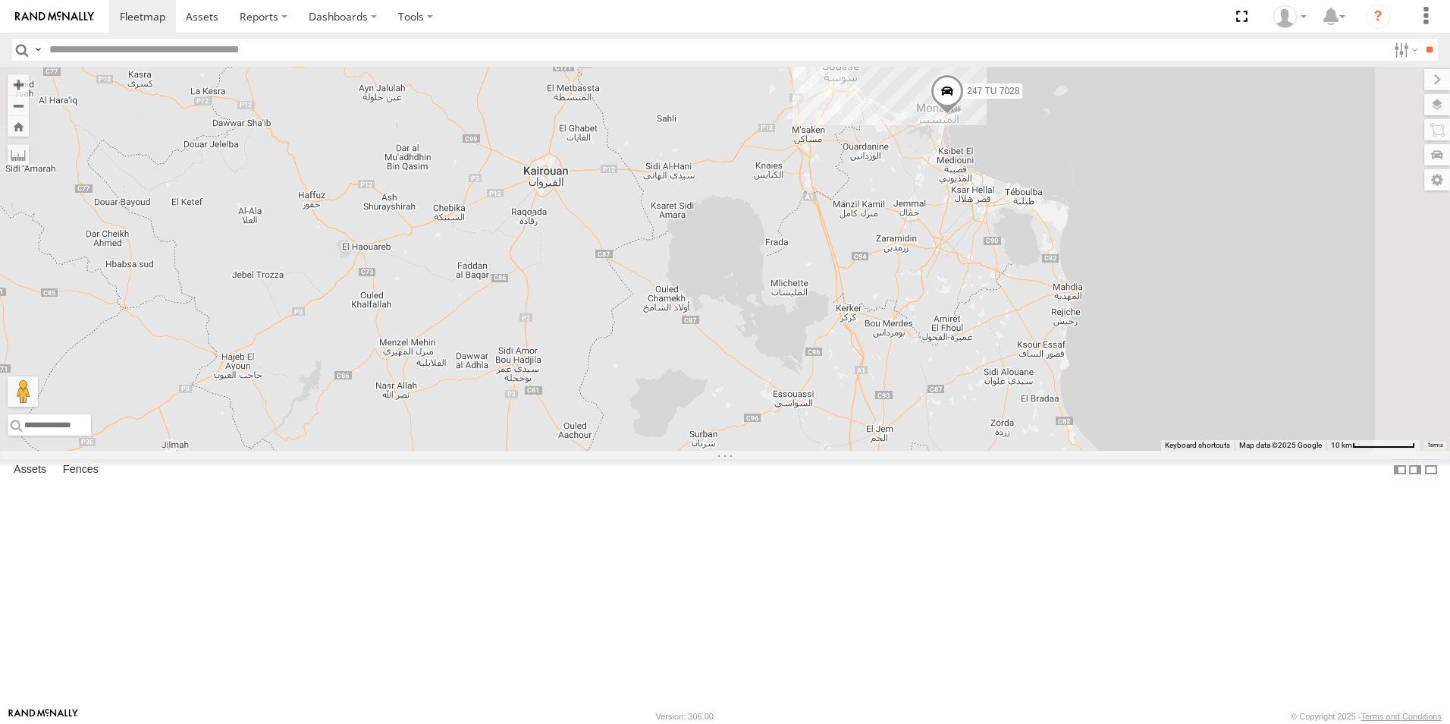
drag, startPoint x: 1002, startPoint y: 350, endPoint x: 832, endPoint y: 397, distance: 176.1
click at [786, 723] on html at bounding box center [725, 362] width 1450 height 724
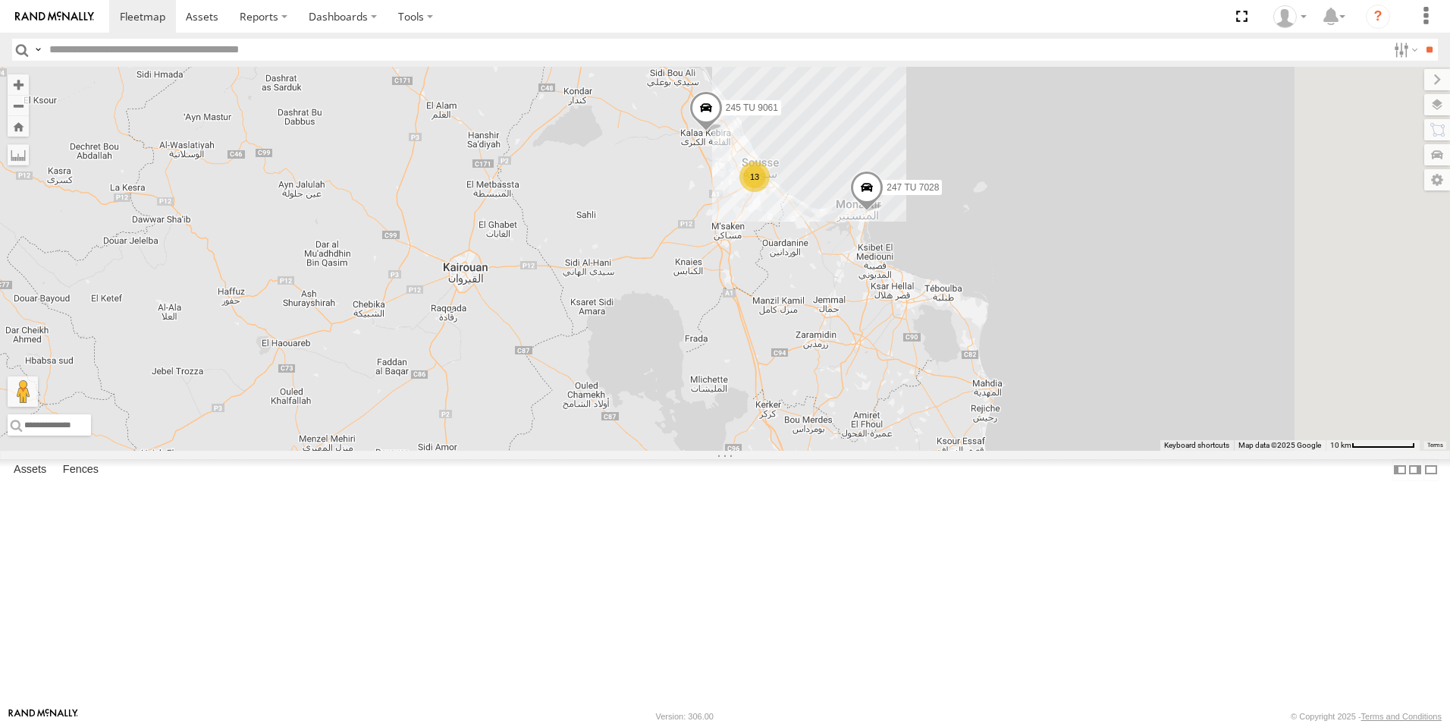
drag, startPoint x: 968, startPoint y: 201, endPoint x: 878, endPoint y: 317, distance: 147.0
click at [878, 317] on div "245 TU 9057 247 TU 7028 245 TU 9061 245 TU 9067 231 TU 3162 247 TU 9974 2 2 247…" at bounding box center [725, 259] width 1450 height 384
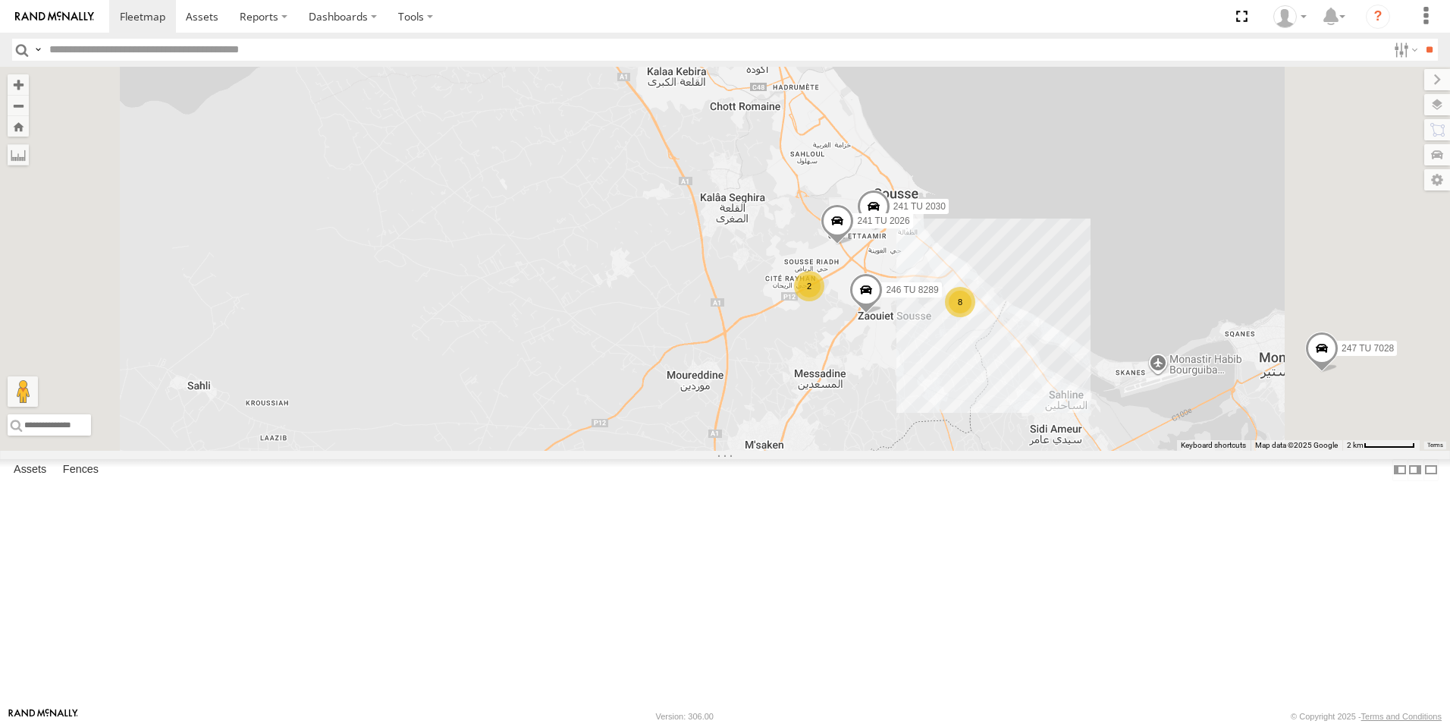
click at [938, 296] on span "246 TU 8289" at bounding box center [912, 290] width 52 height 11
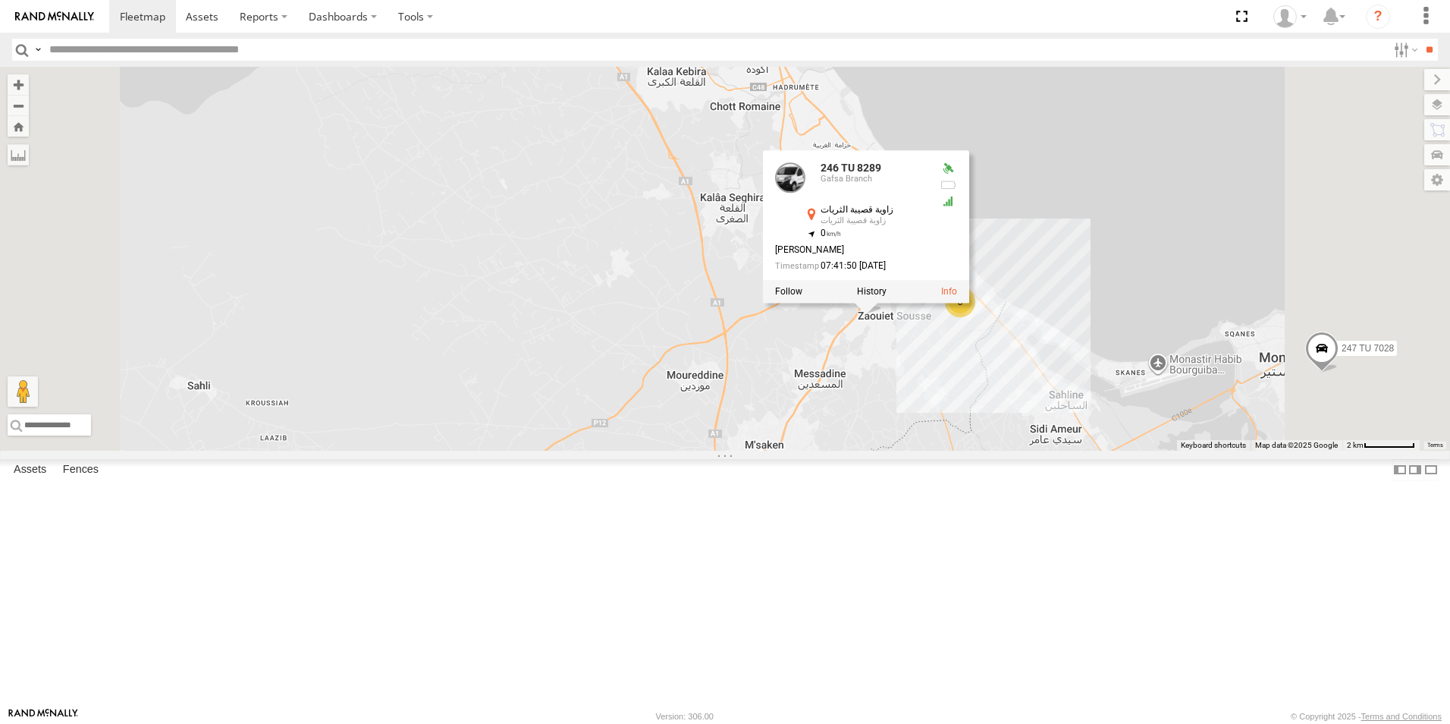
click at [994, 451] on div "245 TU 9057 247 TU 7028 245 TU 9061 245 TU 9067 231 TU 3162 247 TU 9974 247 TU …" at bounding box center [725, 259] width 1450 height 384
click at [946, 451] on div "245 TU 9057 247 TU 7028 245 TU 9061 245 TU 9067 231 TU 3162 247 TU 9974 247 TU …" at bounding box center [725, 259] width 1450 height 384
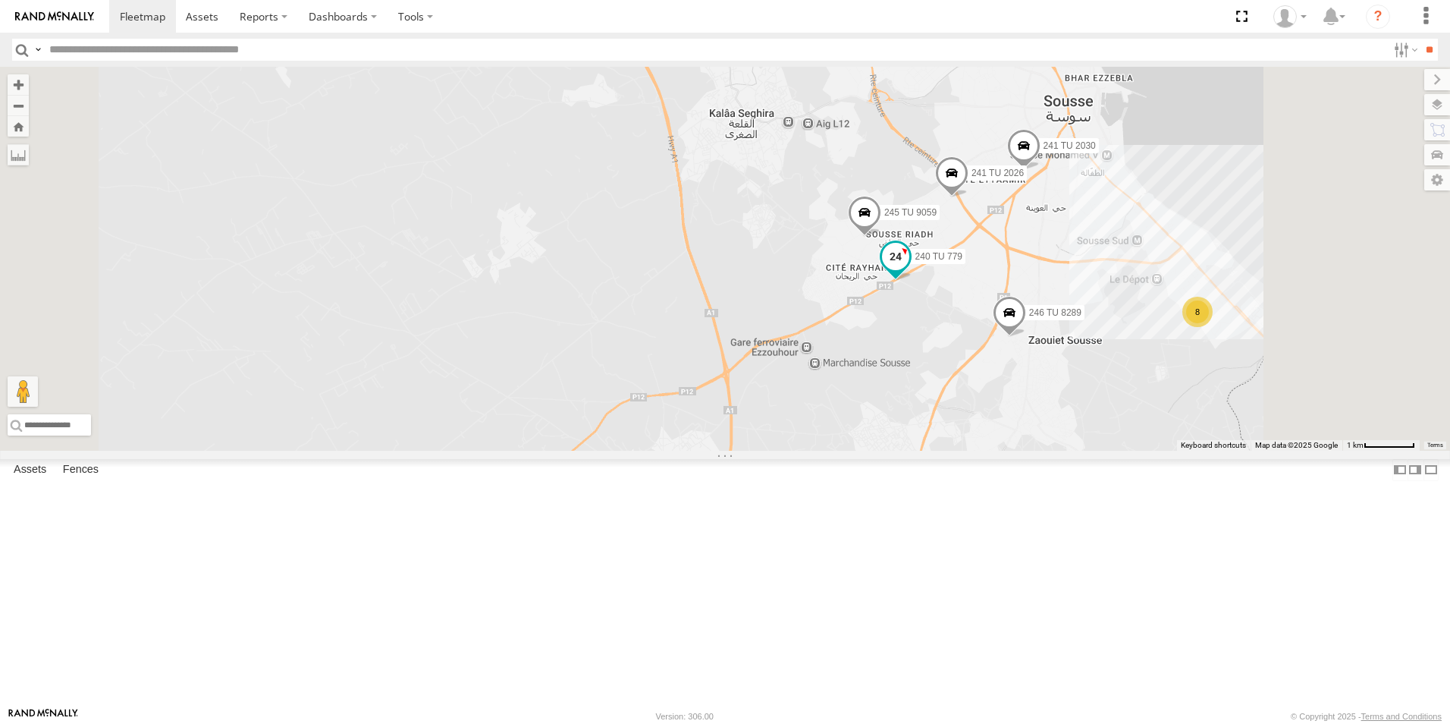
click at [963, 262] on span "240 TU 779" at bounding box center [939, 256] width 48 height 11
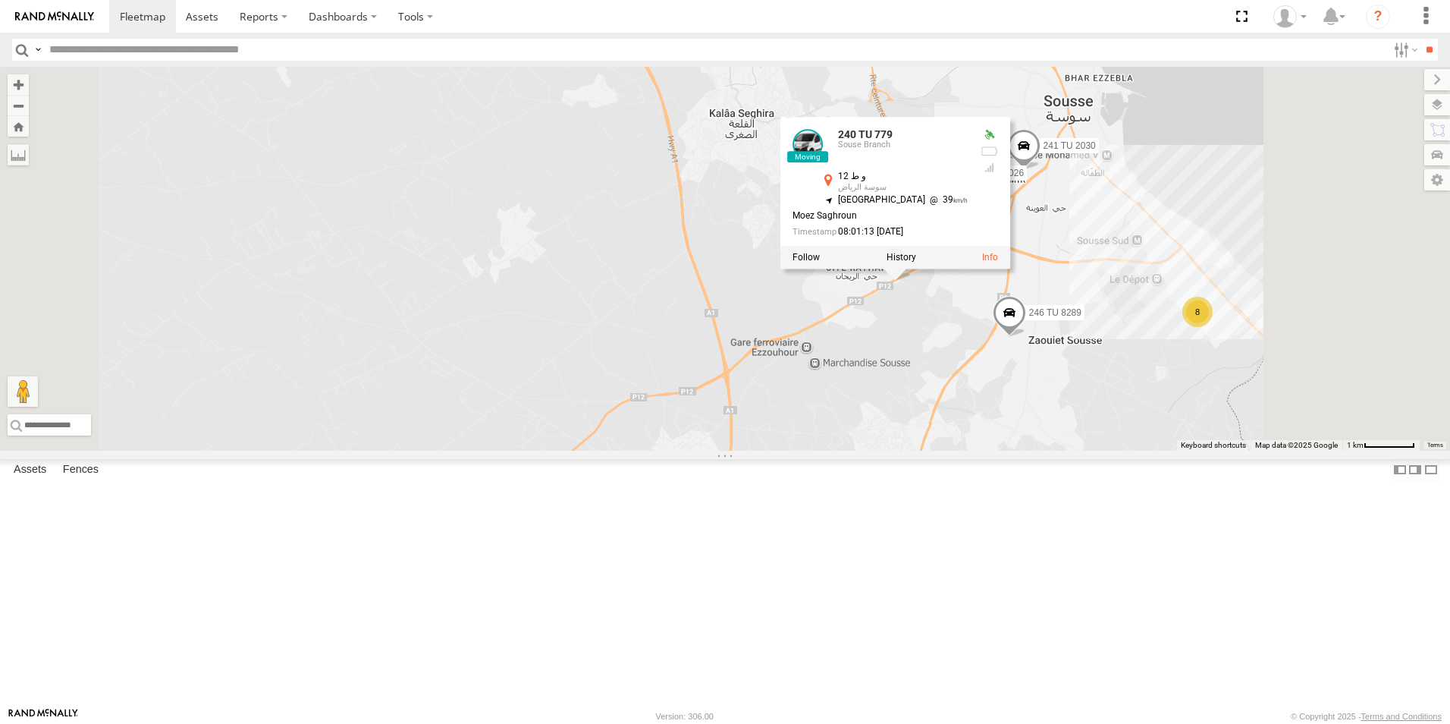
click at [846, 401] on div "245 TU 9057 247 TU 7028 245 TU 9061 245 TU 9067 231 TU 3162 247 TU 9974 247 TU …" at bounding box center [725, 259] width 1450 height 384
